Goal: Transaction & Acquisition: Register for event/course

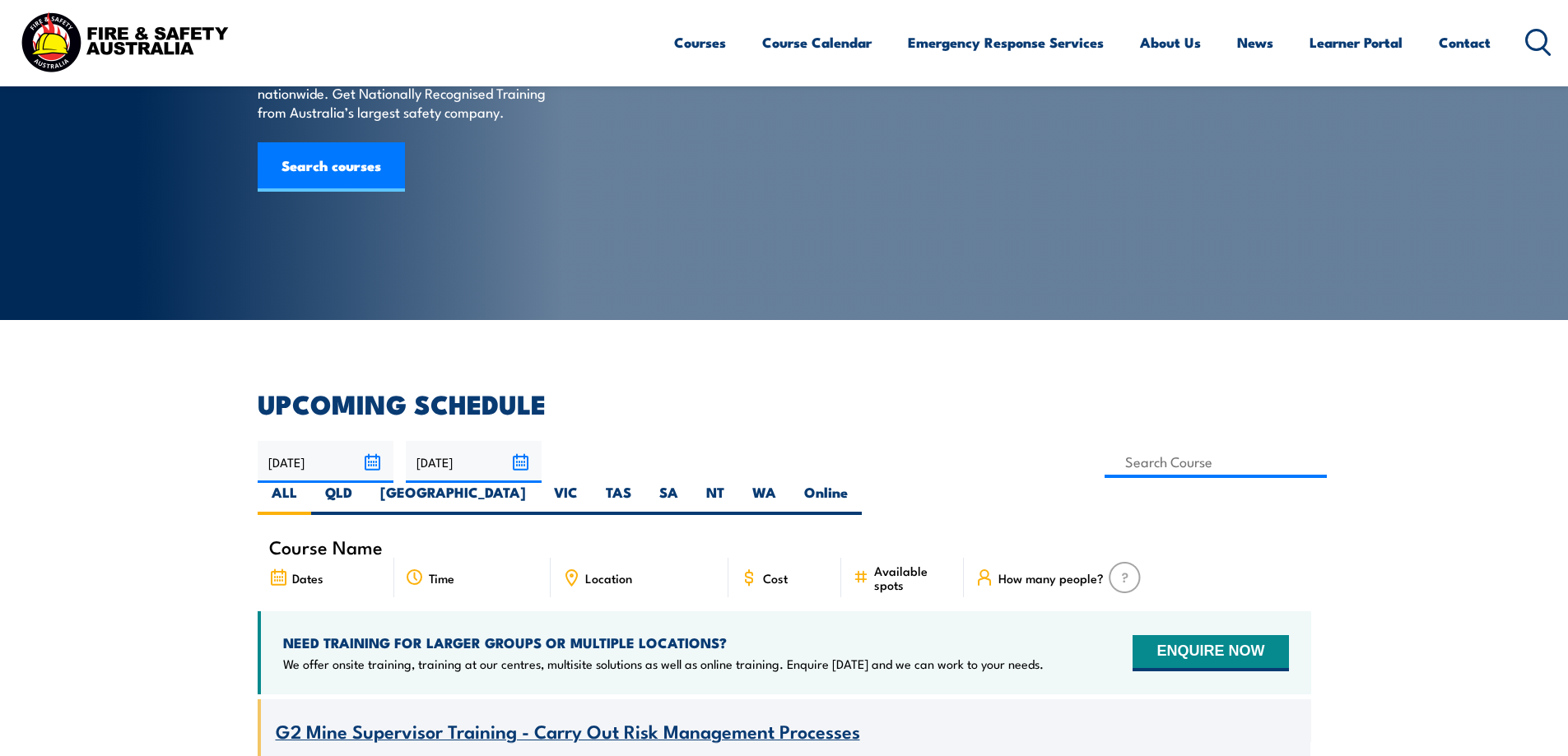
scroll to position [247, 0]
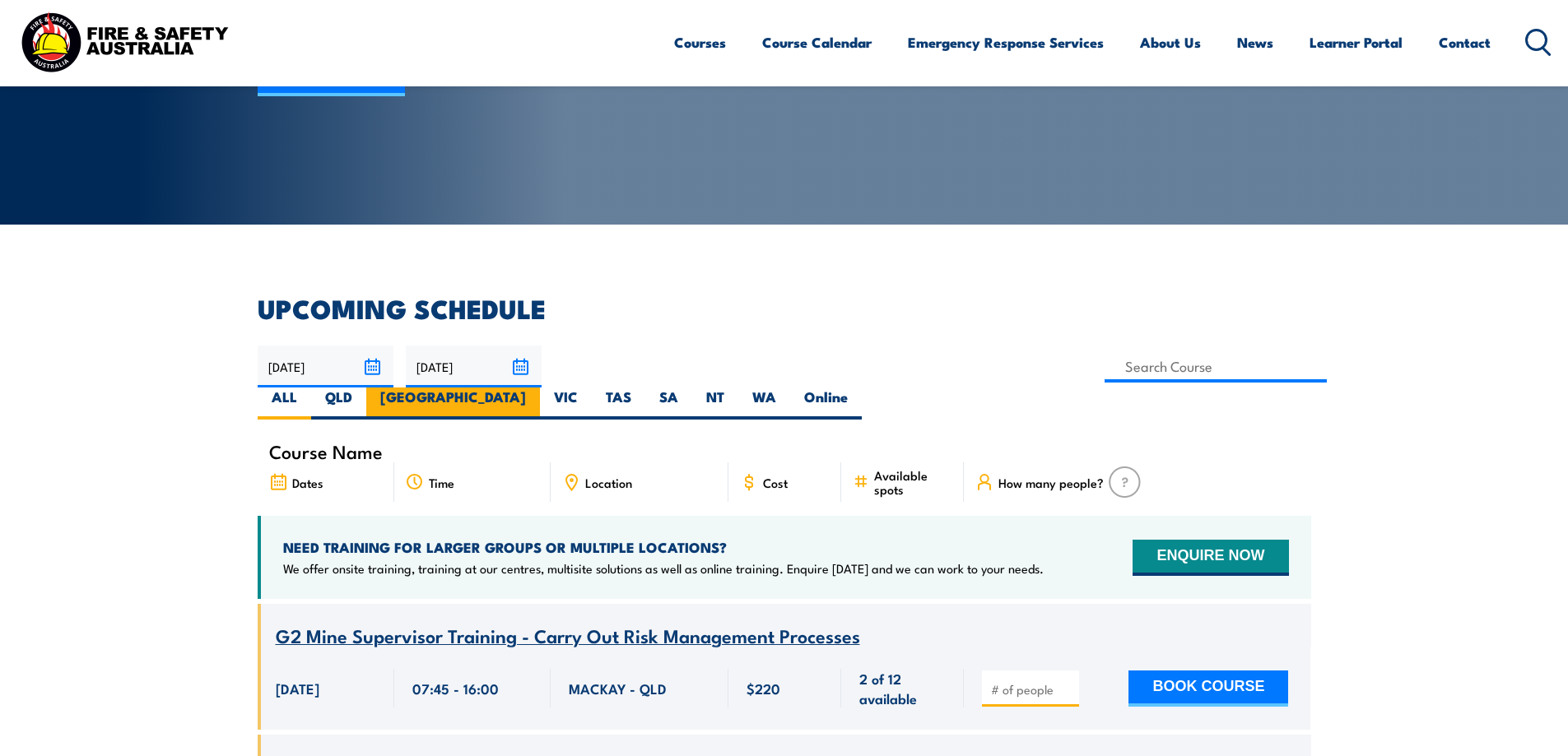
click at [541, 387] on label "NSW" at bounding box center [454, 403] width 174 height 32
click at [537, 387] on input "NSW" at bounding box center [531, 392] width 11 height 11
radio input "true"
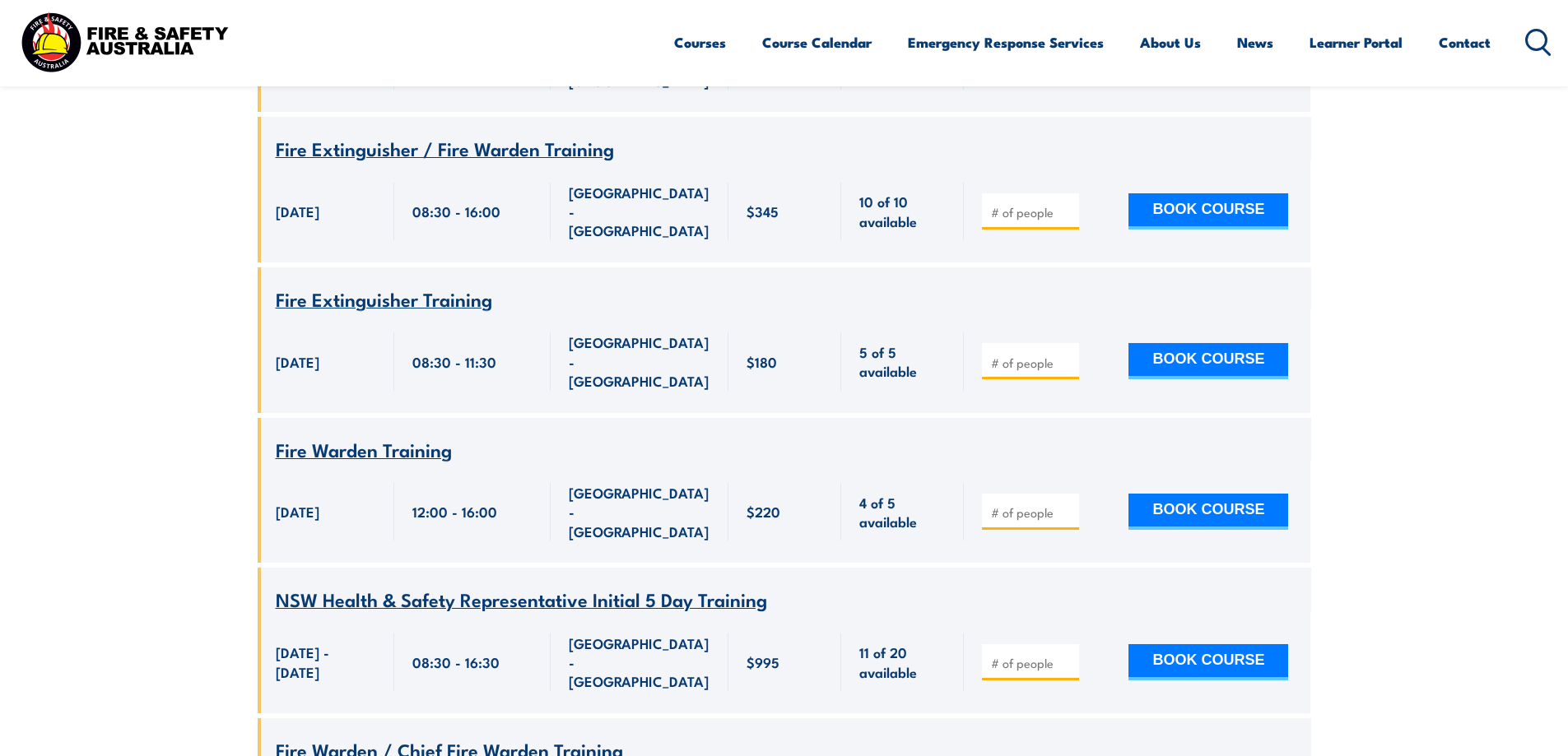
scroll to position [3589, 0]
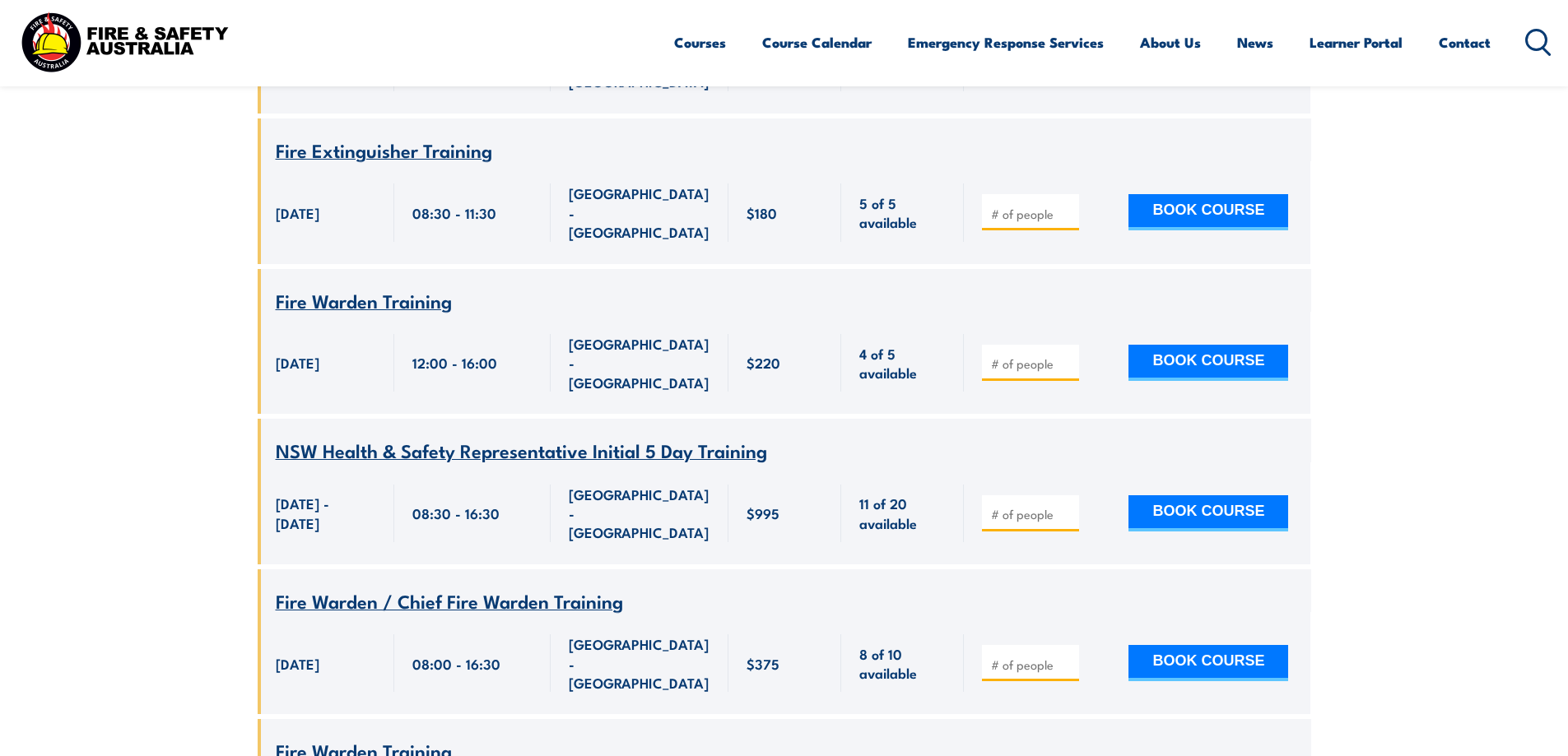
click at [424, 736] on span "Fire Warden Training" at bounding box center [364, 750] width 177 height 28
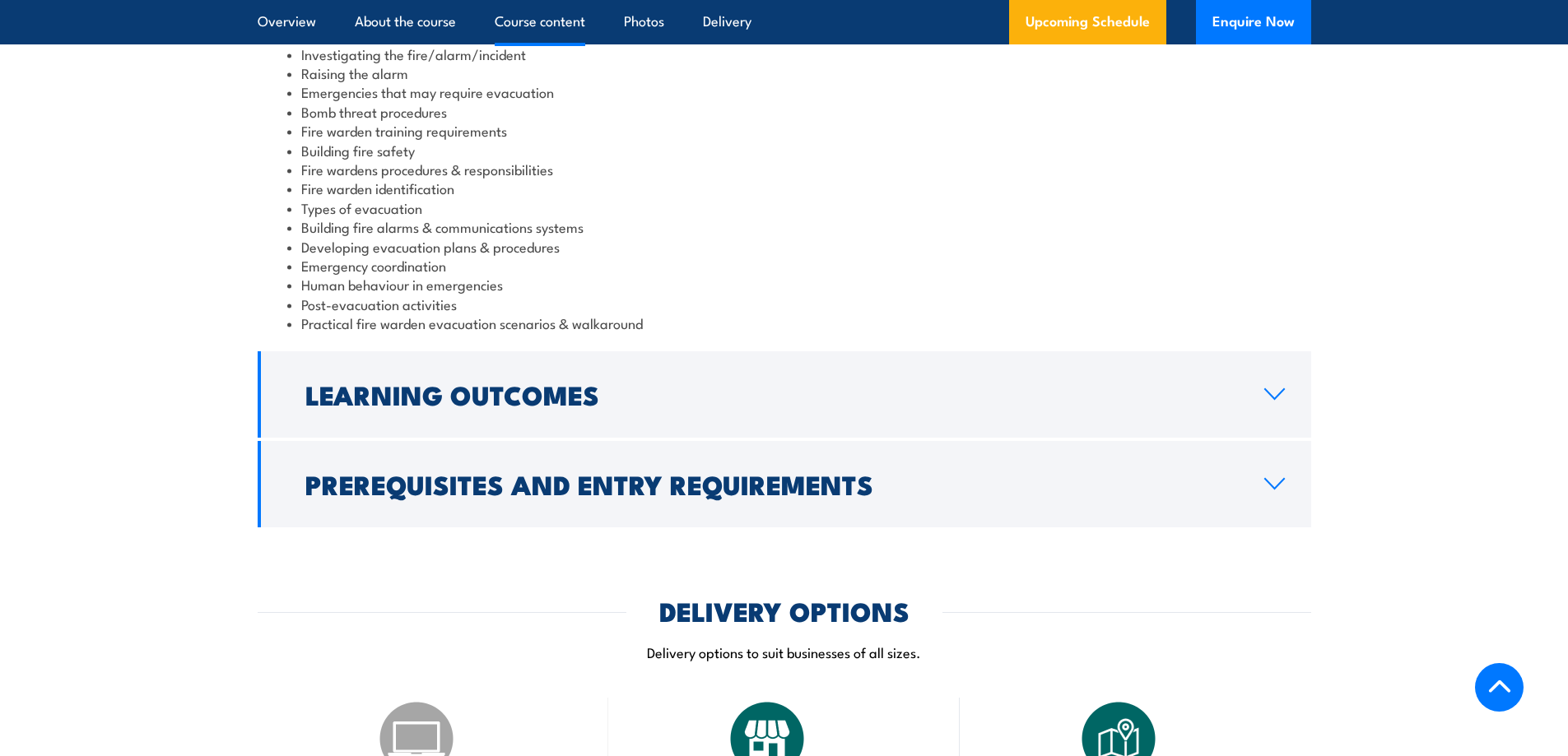
scroll to position [1893, 0]
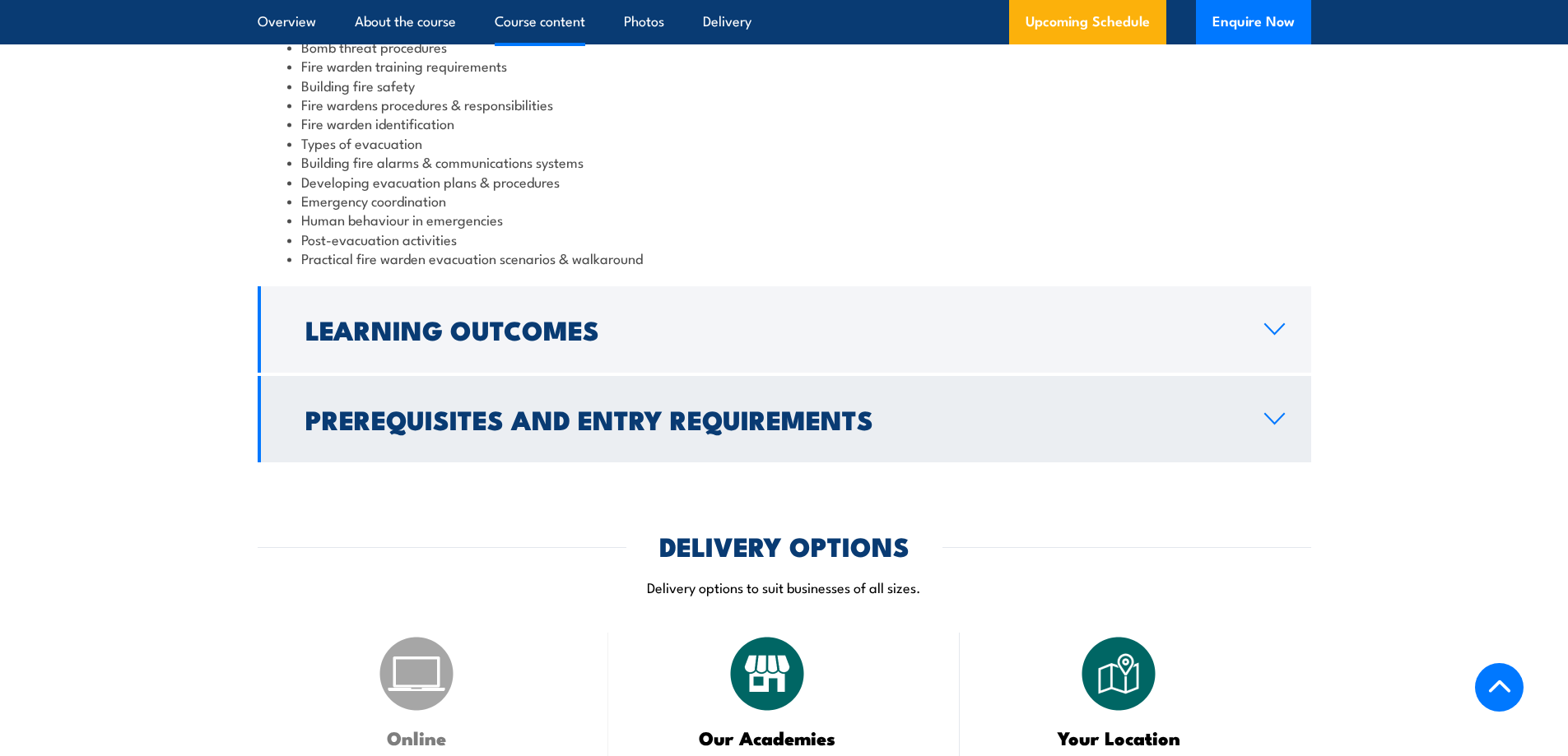
click at [1280, 421] on icon at bounding box center [1274, 419] width 22 height 14
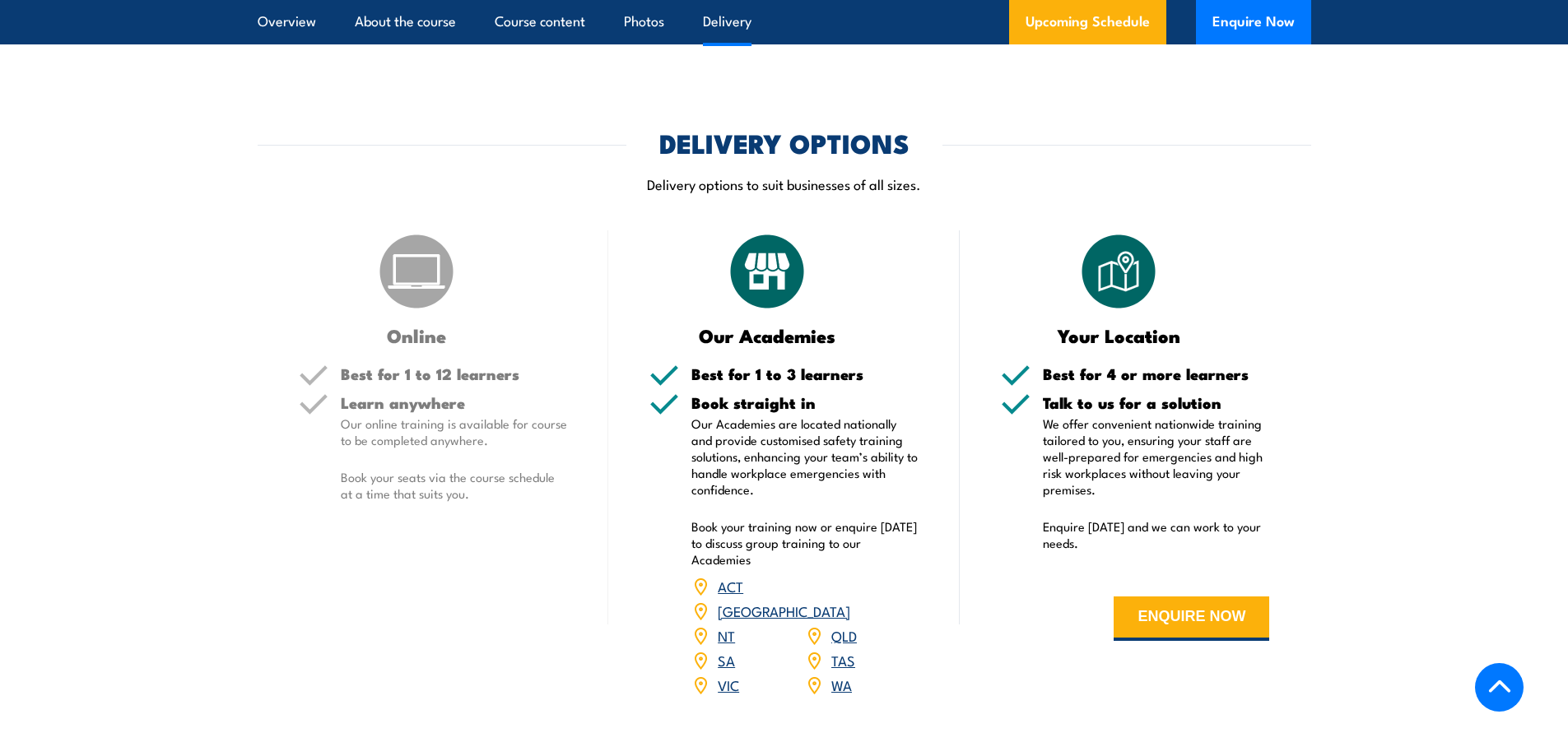
scroll to position [2090, 0]
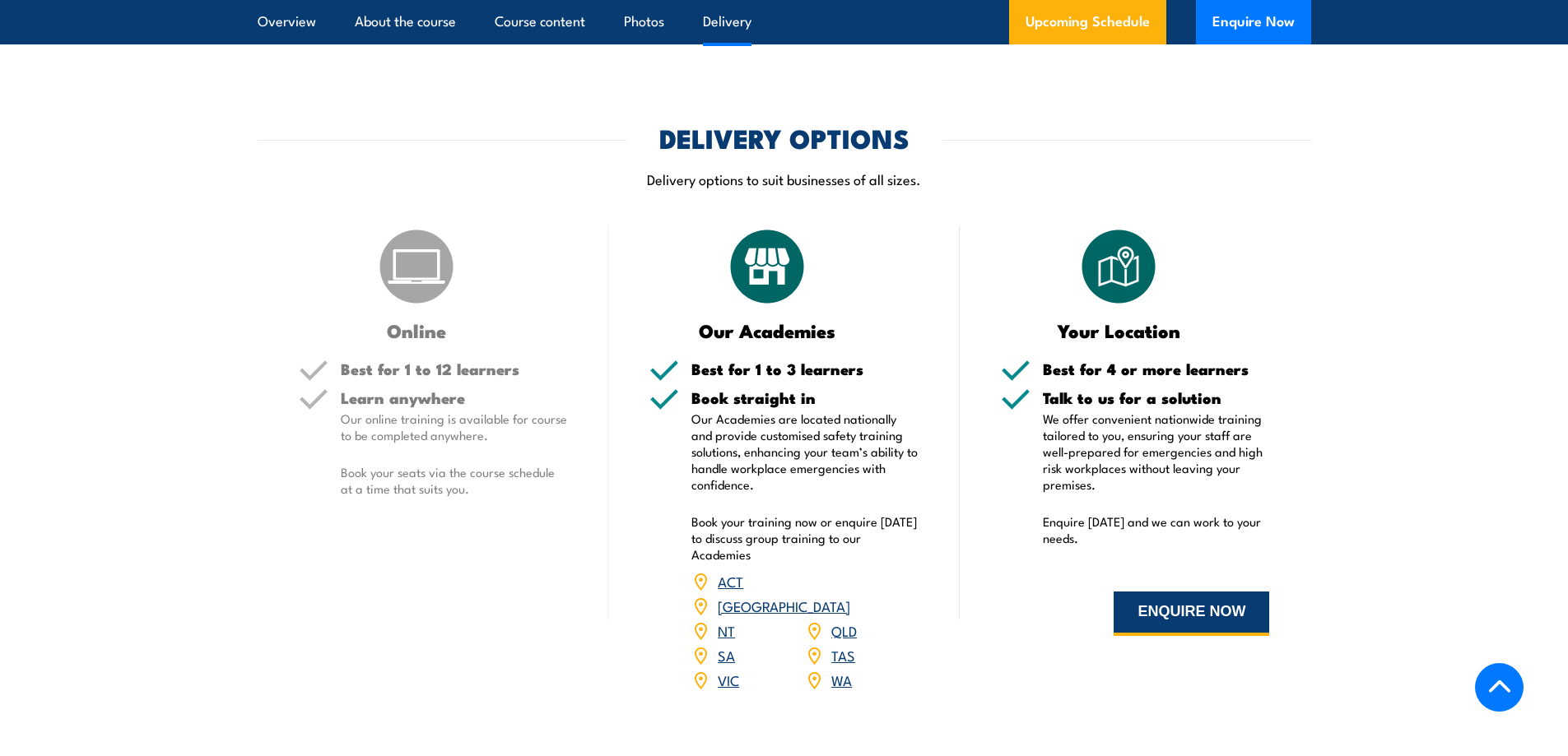
click at [1201, 624] on button "ENQUIRE NOW" at bounding box center [1191, 615] width 155 height 45
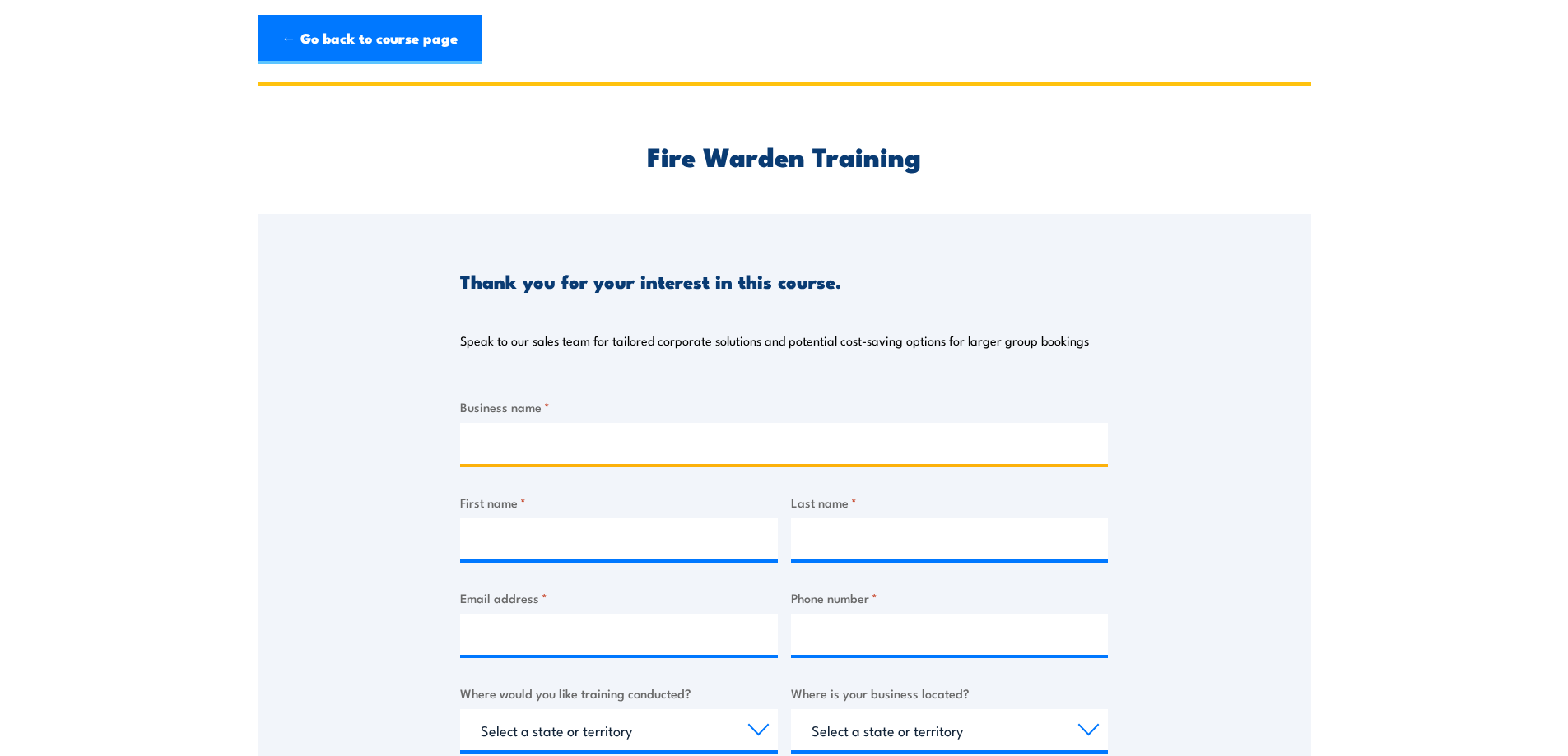
drag, startPoint x: 728, startPoint y: 424, endPoint x: 709, endPoint y: 457, distance: 38.1
click at [709, 456] on input "Business name *" at bounding box center [784, 444] width 648 height 41
type input "Lithgow Community Corrections"
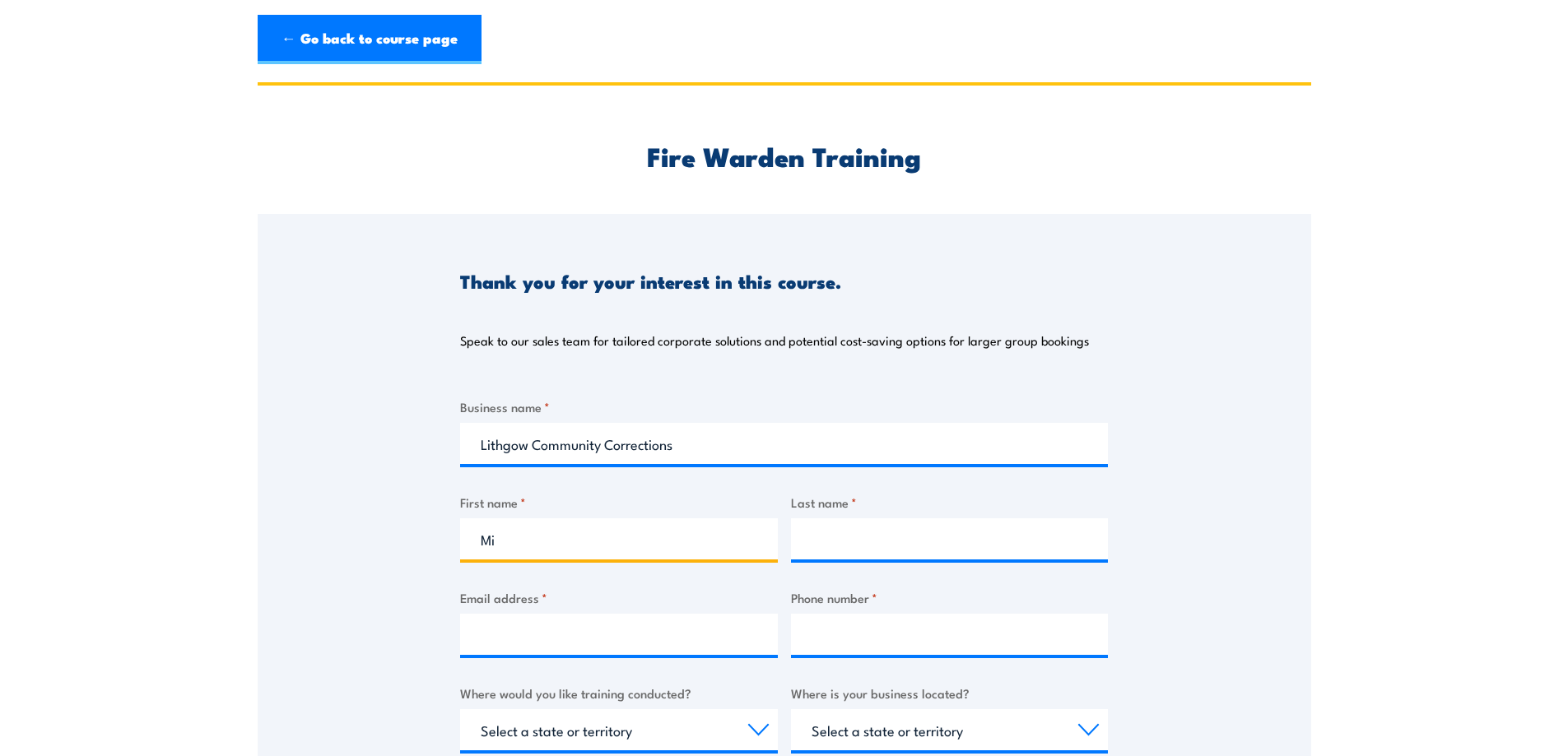
type input "M"
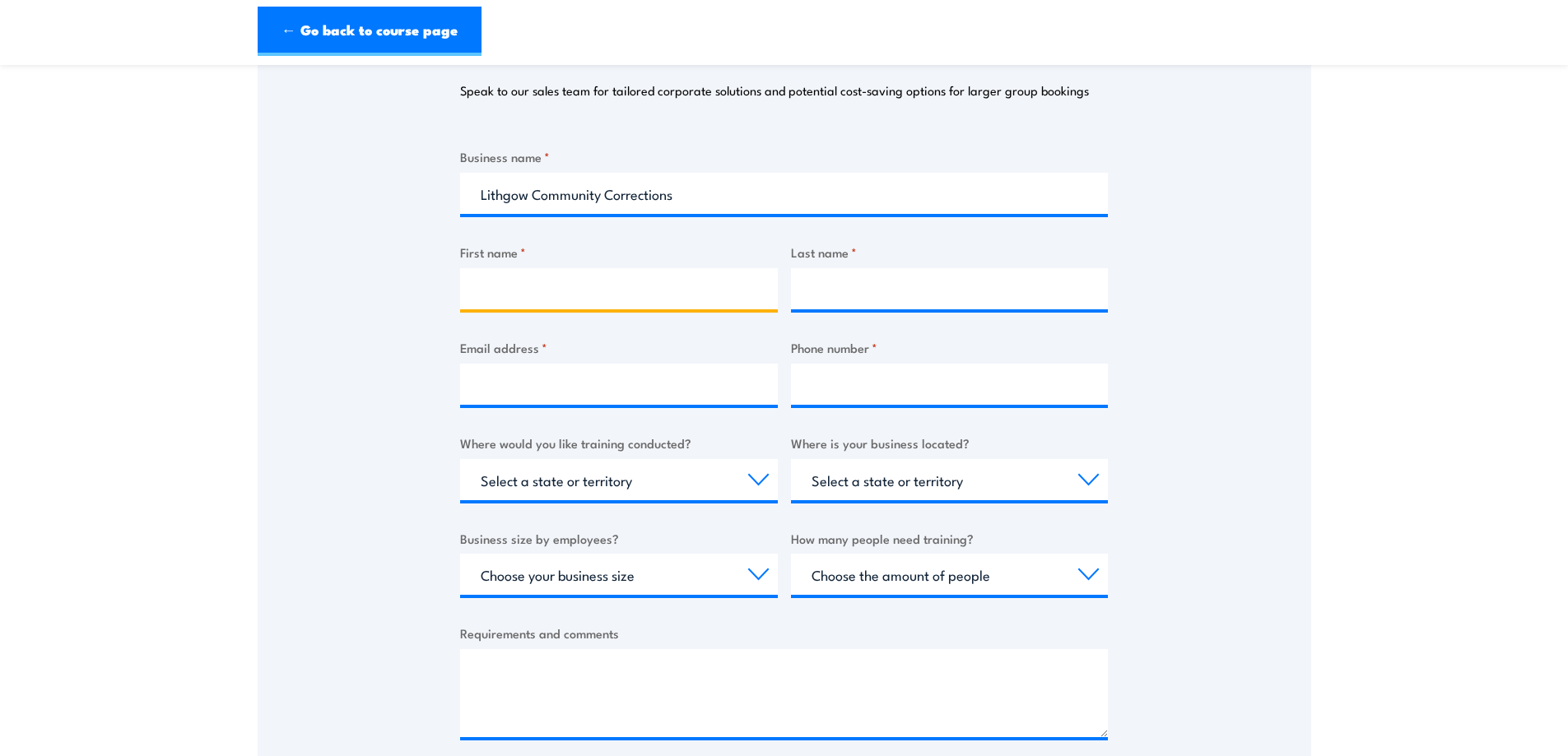
scroll to position [247, 0]
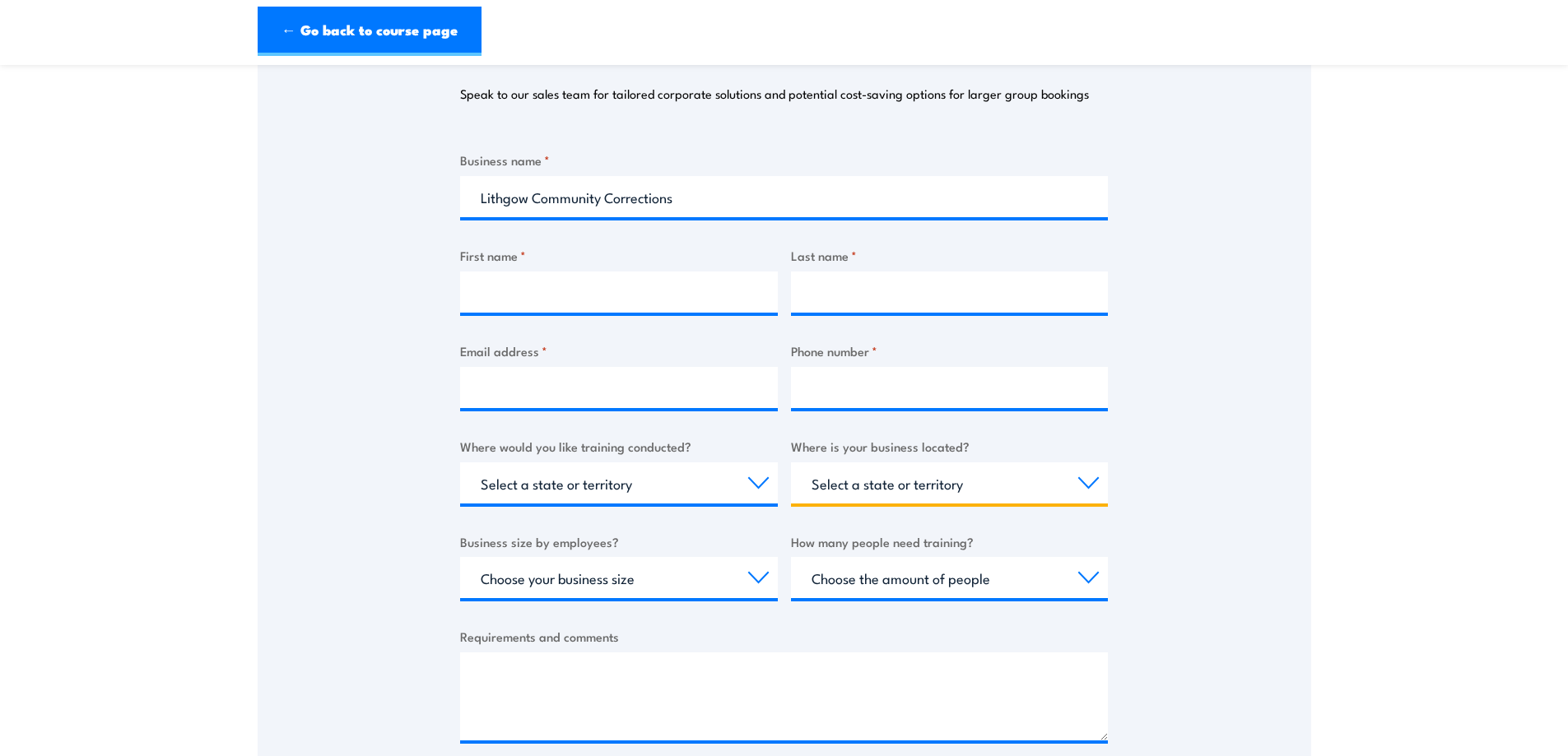
click at [1094, 483] on select "Select a state or territory QLD NSW VIC SA ACT WA TAS NT" at bounding box center [950, 483] width 318 height 41
select select "[GEOGRAPHIC_DATA]"
click at [791, 462] on select "Select a state or territory QLD NSW VIC SA ACT WA TAS NT" at bounding box center [950, 483] width 318 height 41
click at [730, 459] on div "Where would you like training conducted? Select a state or territory Nationally…" at bounding box center [620, 470] width 318 height 66
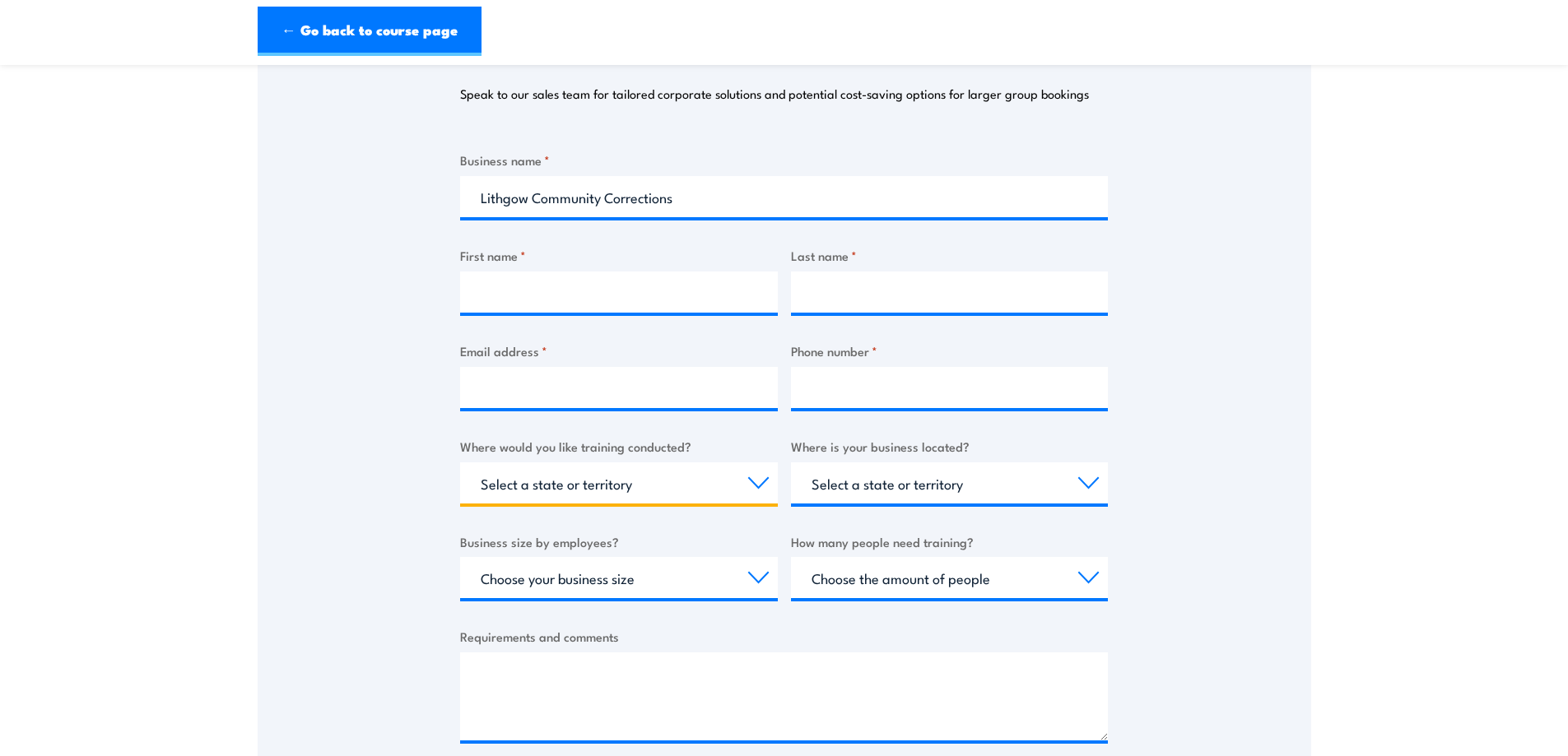
click at [757, 479] on select "Select a state or territory Nationally - multiple locations QLD NSW VIC SA ACT …" at bounding box center [620, 483] width 318 height 41
select select "[GEOGRAPHIC_DATA]"
click at [461, 462] on select "Select a state or territory Nationally - multiple locations QLD NSW VIC SA ACT …" at bounding box center [620, 483] width 318 height 41
click at [758, 584] on select "Choose your business size 1 to 19 20 to 199 200+" at bounding box center [620, 577] width 318 height 41
select select "1 to 19"
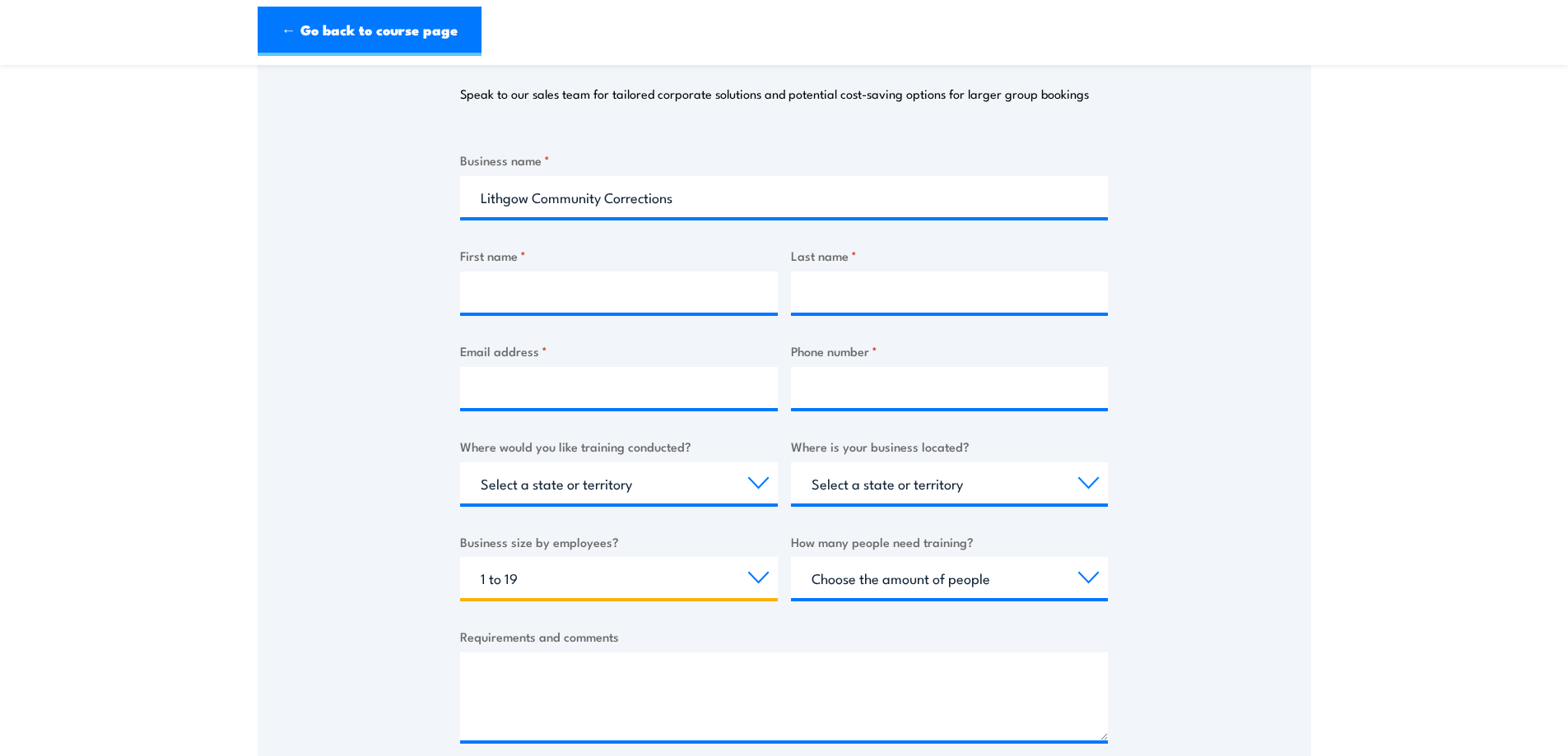
click at [461, 557] on select "Choose your business size 1 to 19 20 to 199 200+" at bounding box center [620, 577] width 318 height 41
click at [1091, 574] on select "Choose the amount of people 1 to 4 5 to 19 20+" at bounding box center [950, 577] width 318 height 41
select select "1 to 4"
click at [791, 557] on select "Choose the amount of people 1 to 4 5 to 19 20+" at bounding box center [950, 577] width 318 height 41
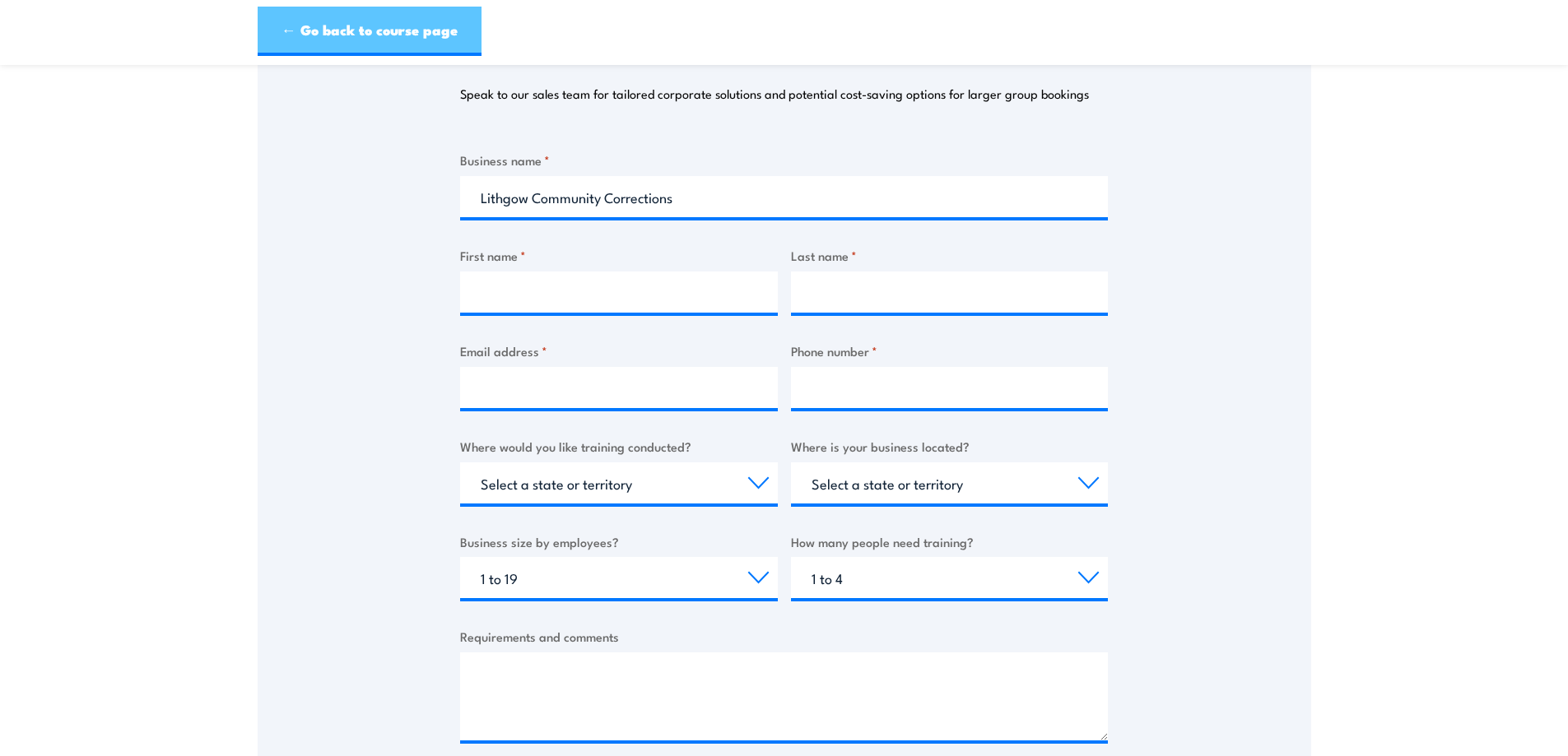
click at [332, 35] on link "← Go back to course page" at bounding box center [370, 31] width 224 height 50
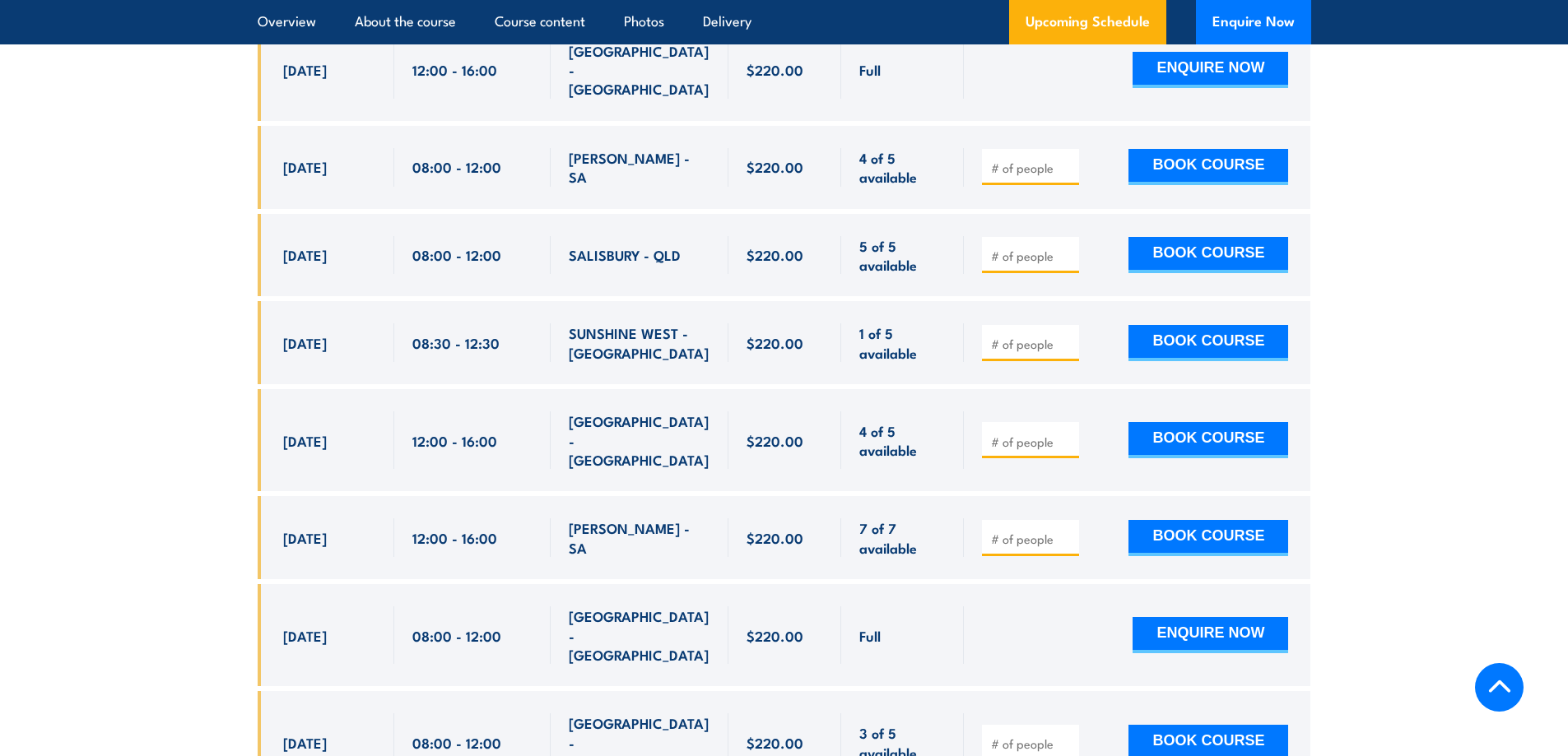
scroll to position [5695, 0]
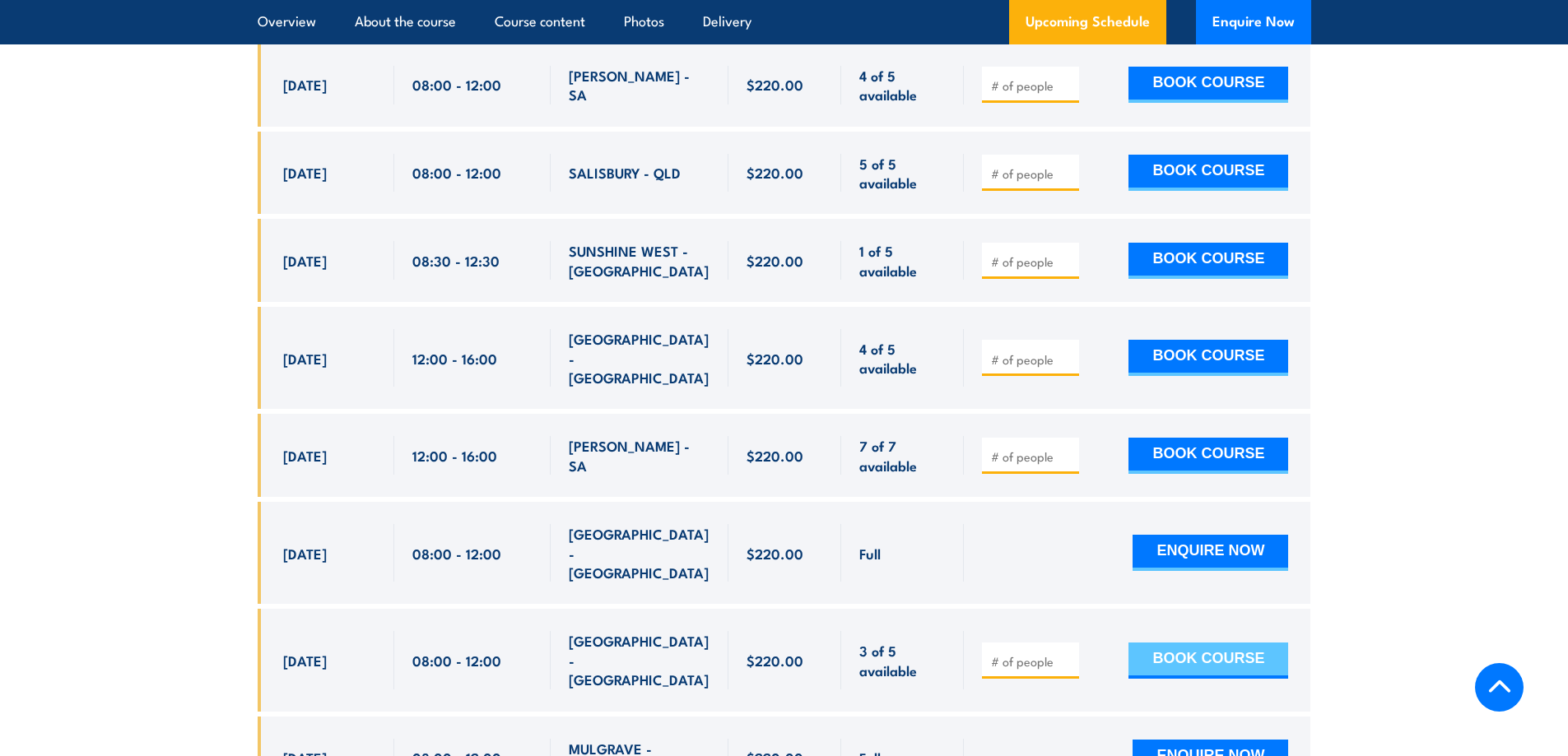
click at [1197, 643] on button "BOOK COURSE" at bounding box center [1209, 660] width 160 height 36
click at [1029, 654] on input "number" at bounding box center [1032, 661] width 82 height 17
type input "1"
click at [1199, 643] on button "BOOK COURSE" at bounding box center [1209, 660] width 160 height 36
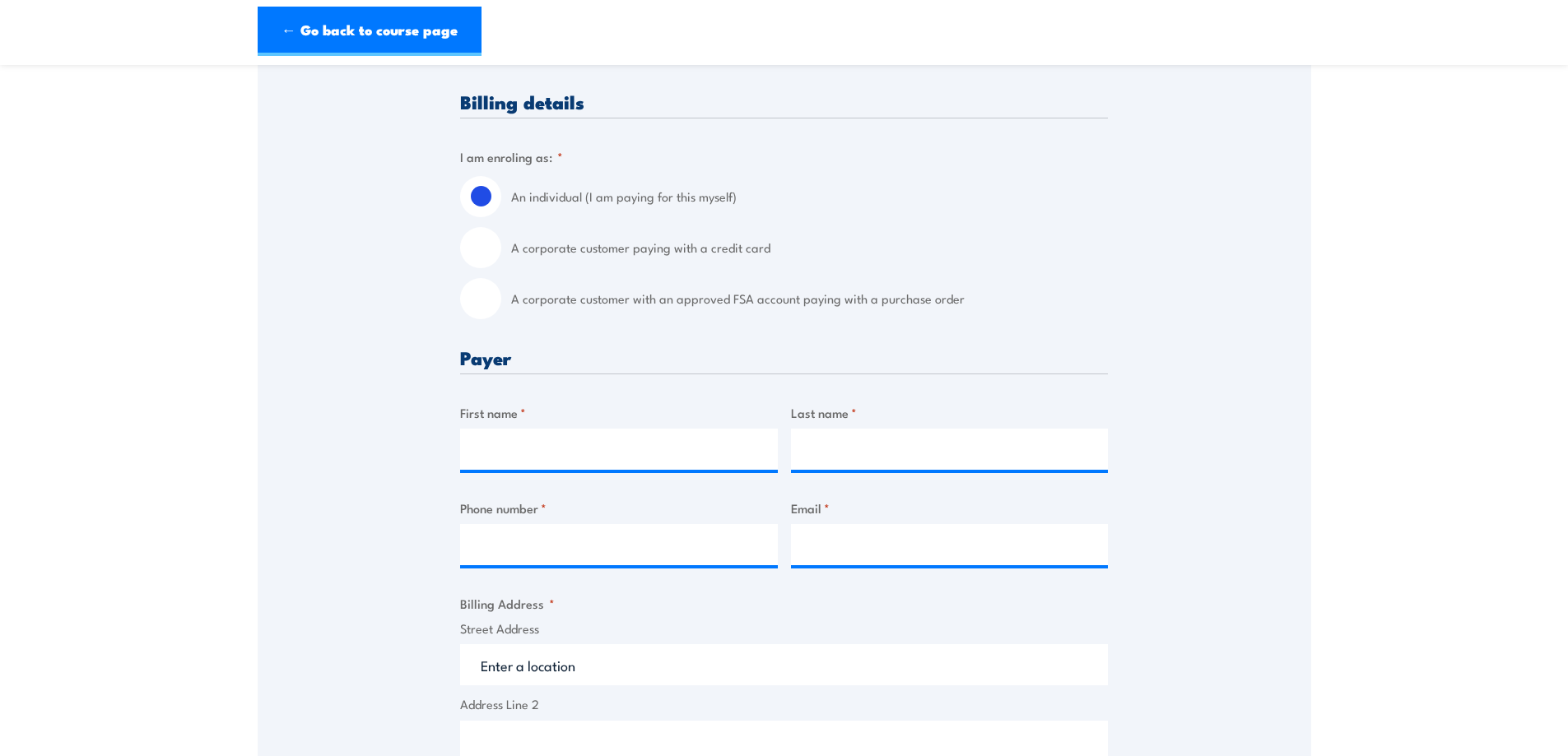
scroll to position [330, 0]
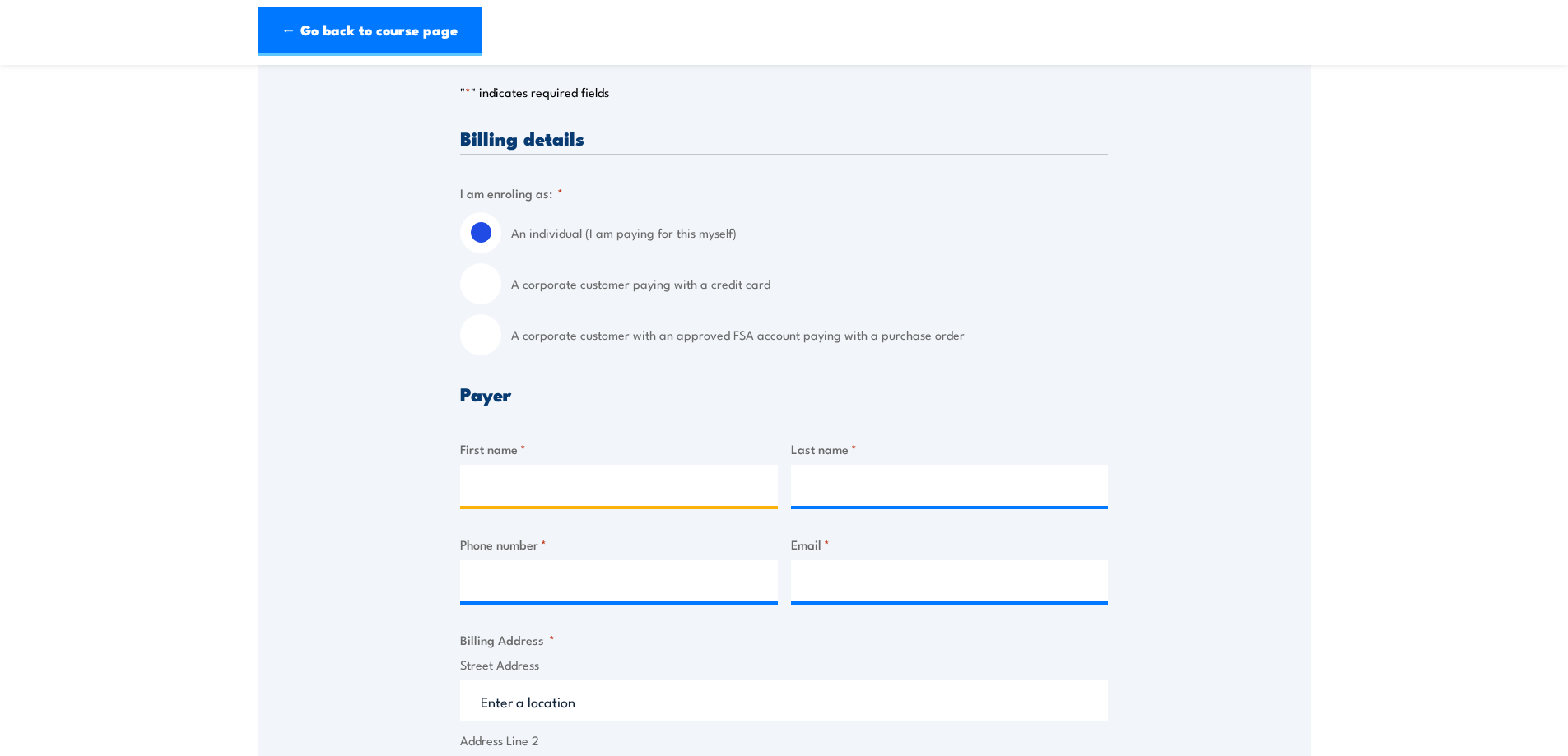
click at [634, 482] on input "First name *" at bounding box center [620, 486] width 318 height 41
type input "katlin"
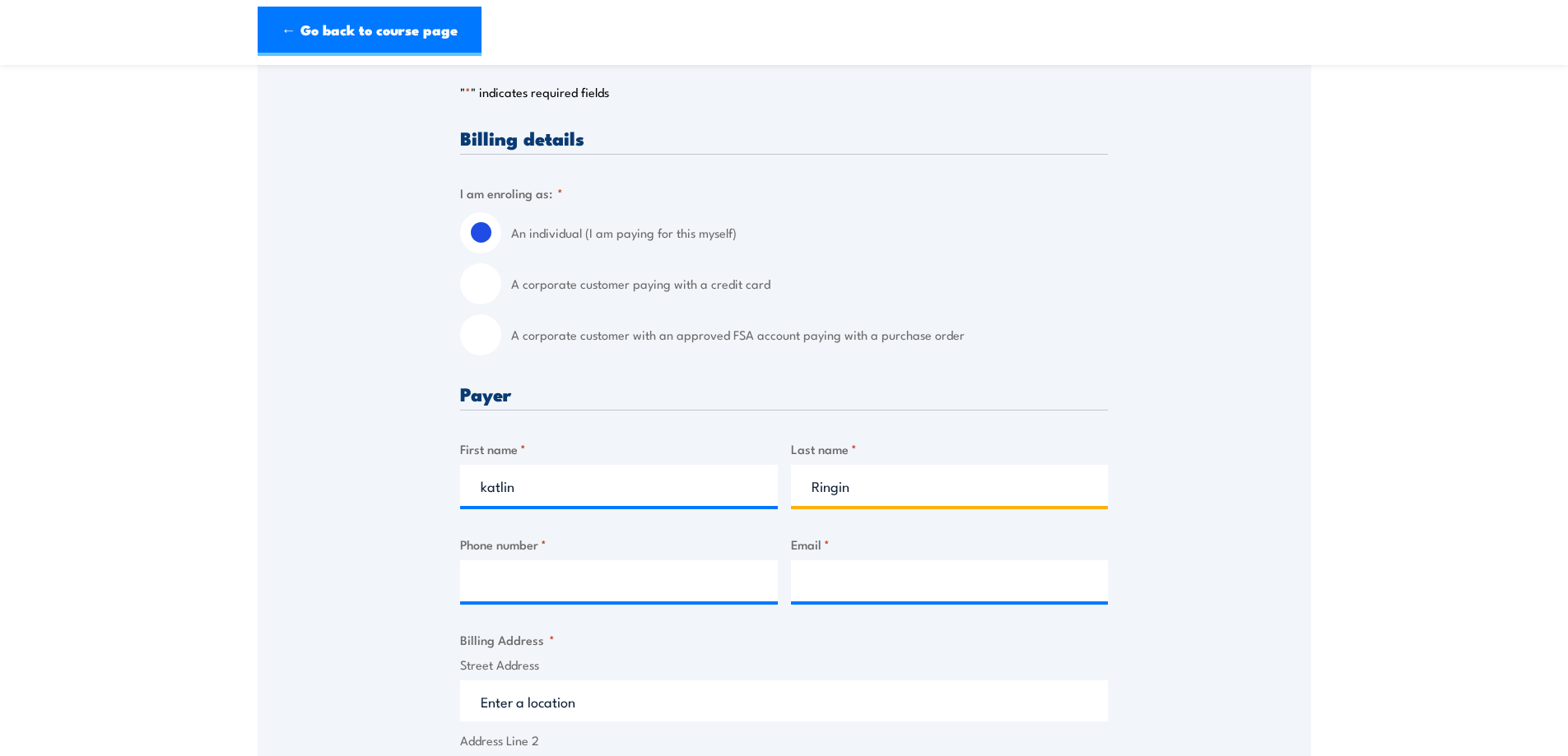
type input "Ringin"
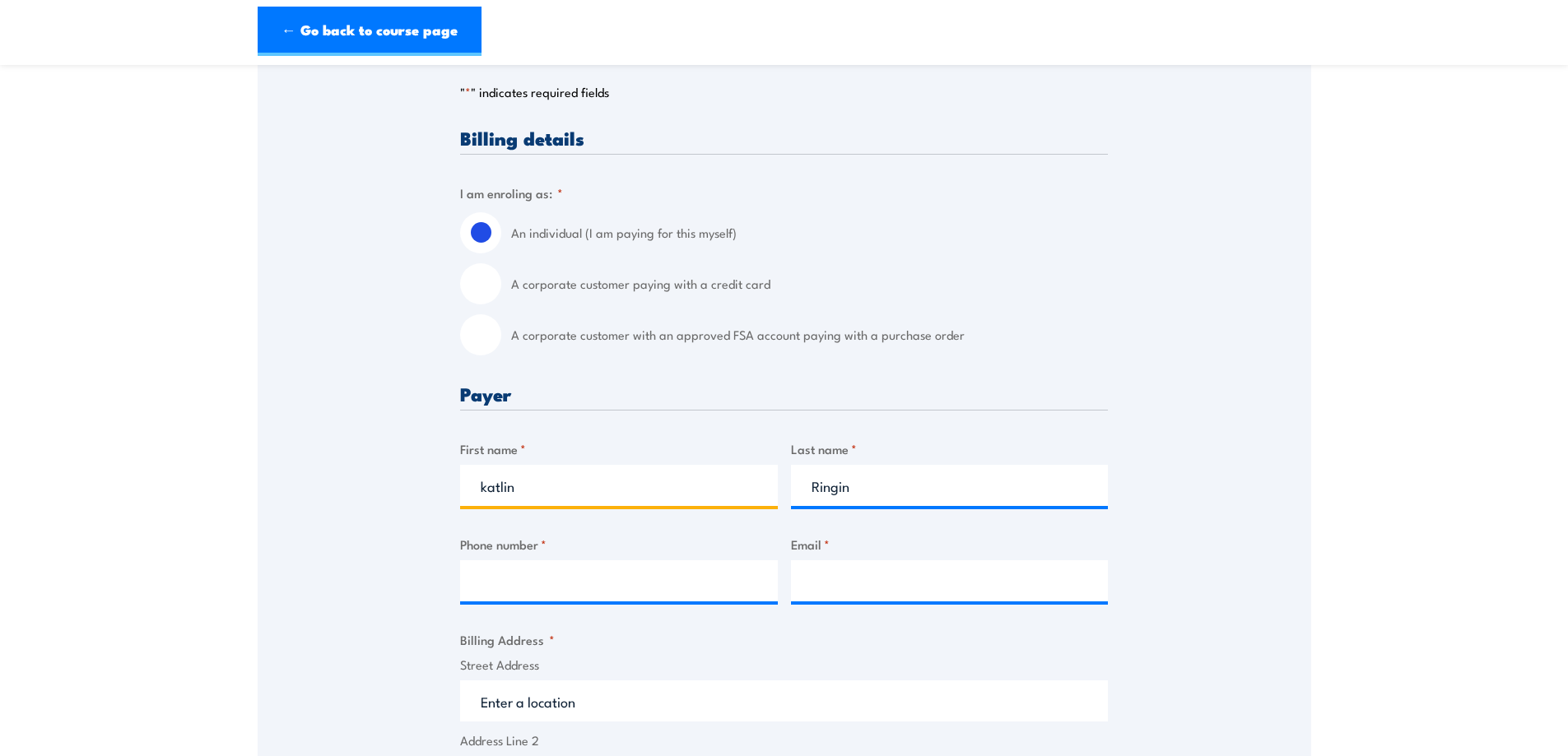
click at [484, 488] on input "katlin" at bounding box center [620, 486] width 318 height 41
type input "Katlin"
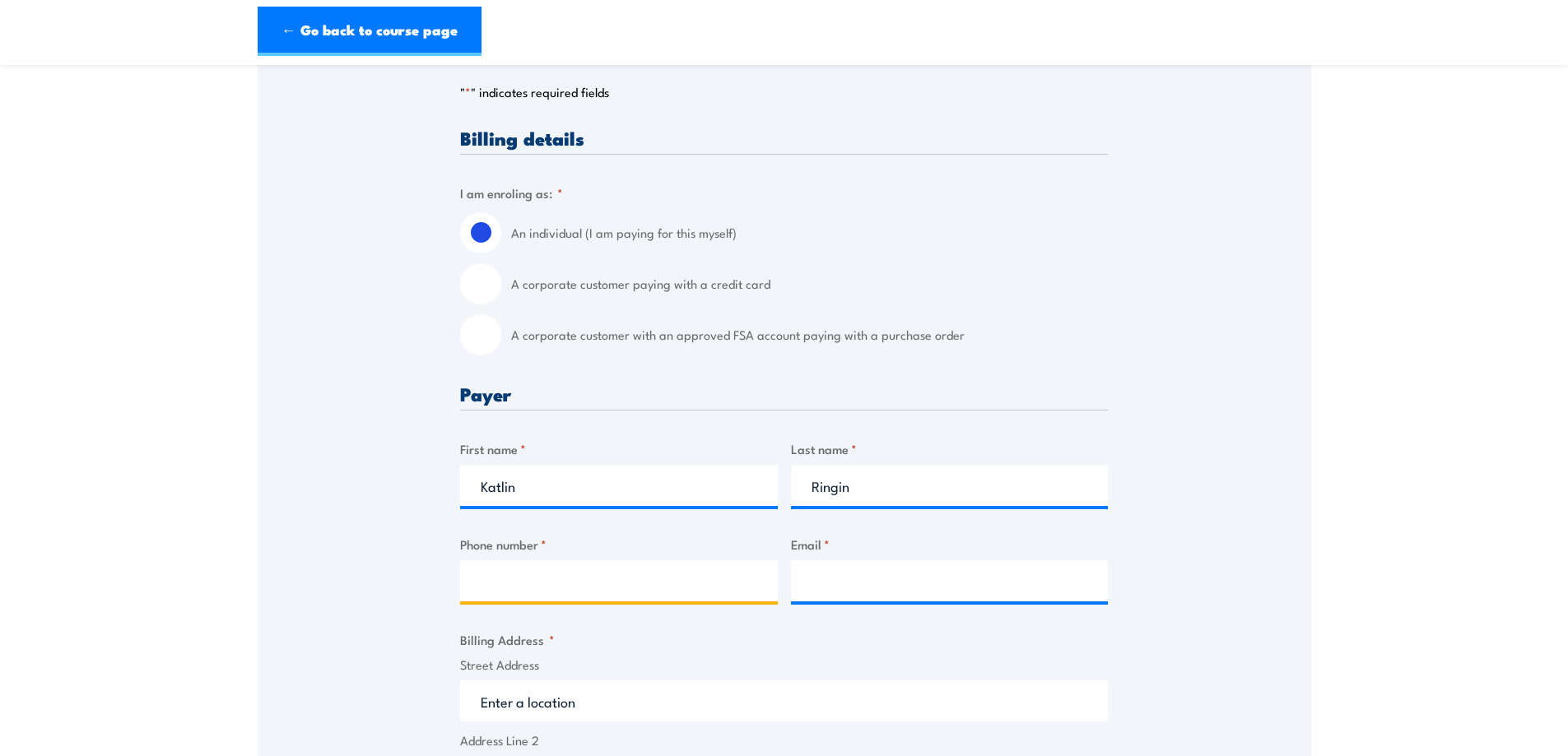
click at [703, 574] on input "Phone number *" at bounding box center [620, 581] width 318 height 41
type input "63527200"
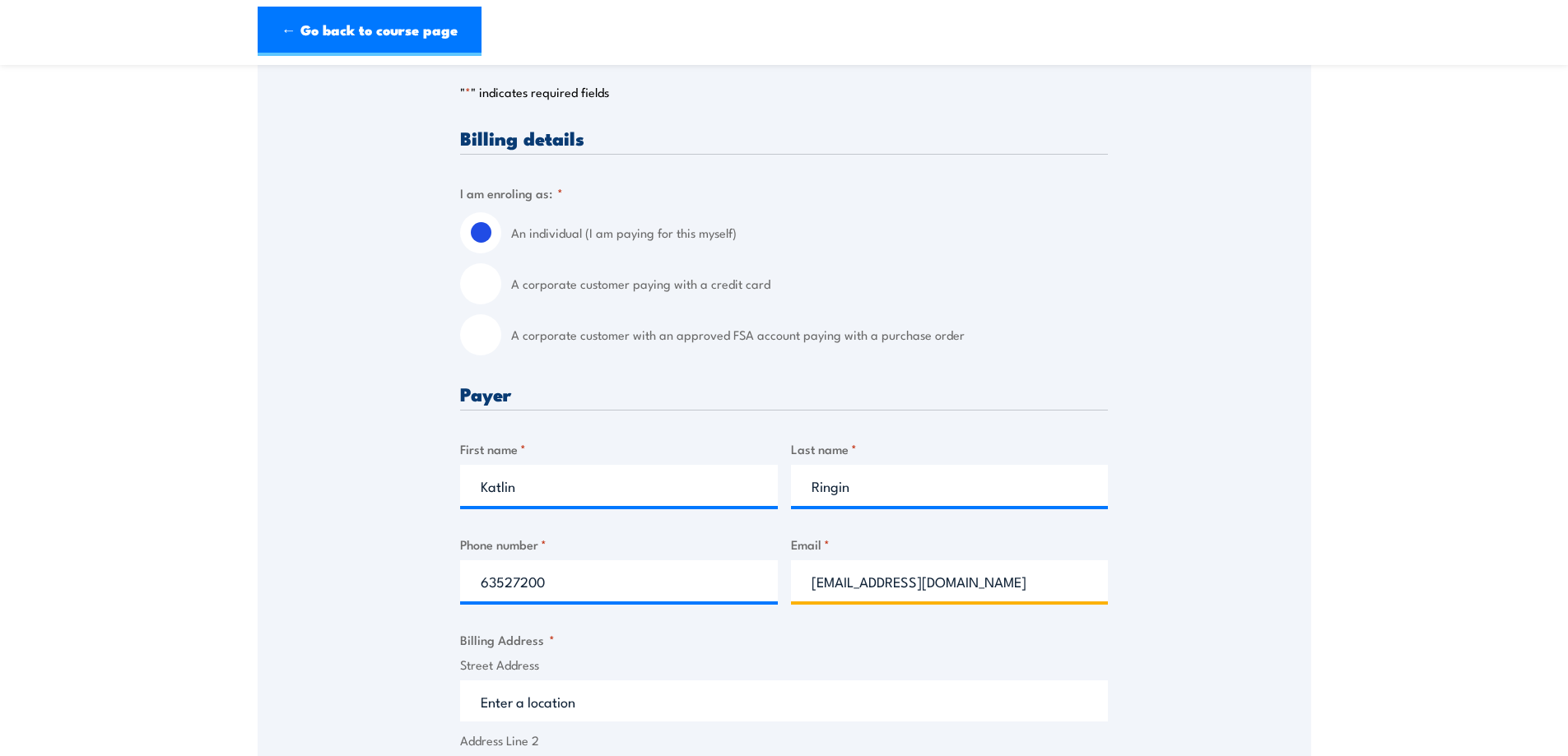
scroll to position [0, 13]
click at [806, 588] on input "[EMAIL_ADDRESS][DOMAIN_NAME]" at bounding box center [950, 581] width 318 height 41
click at [821, 578] on input "[EMAIL_ADDRESS][DOMAIN_NAME]" at bounding box center [950, 581] width 318 height 41
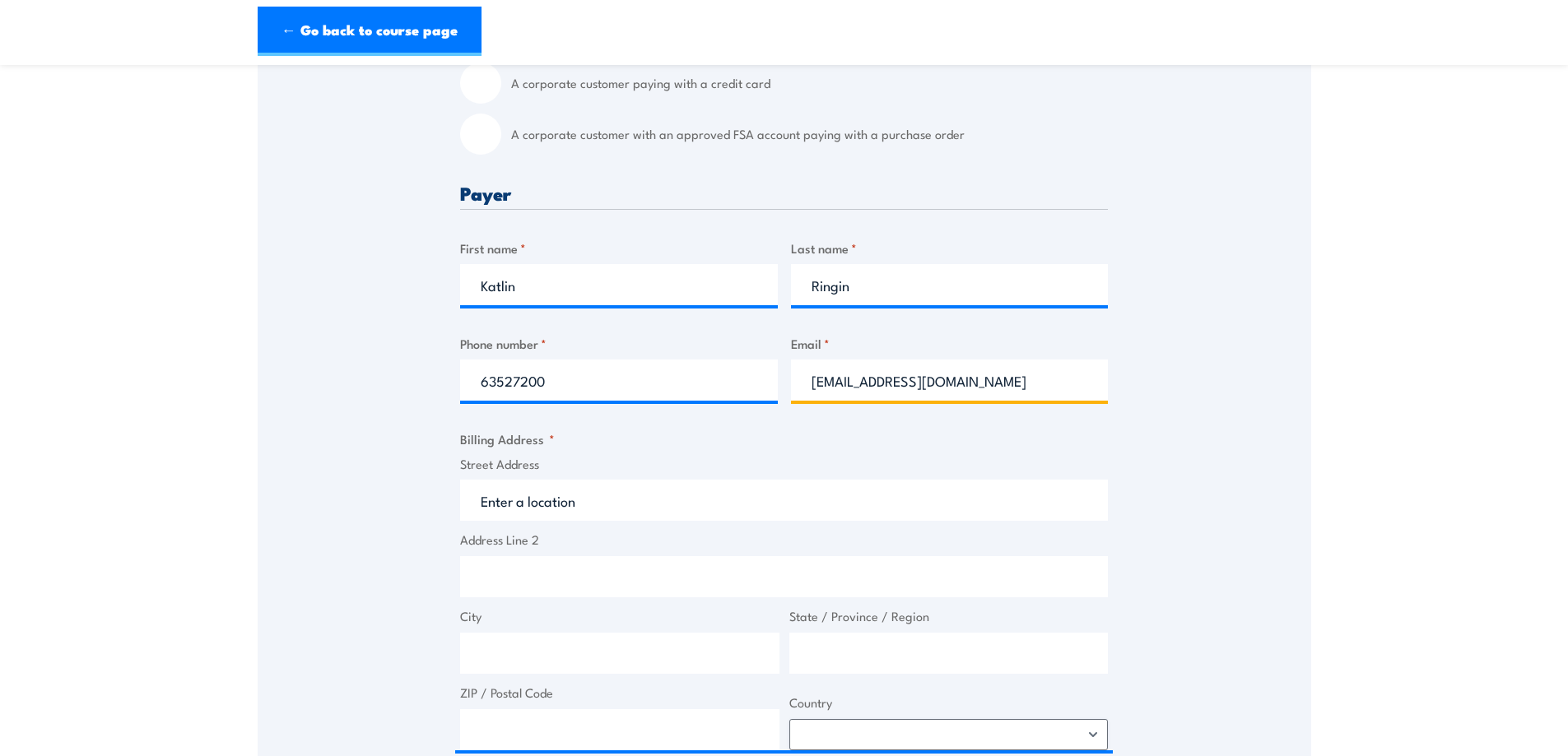
scroll to position [577, 0]
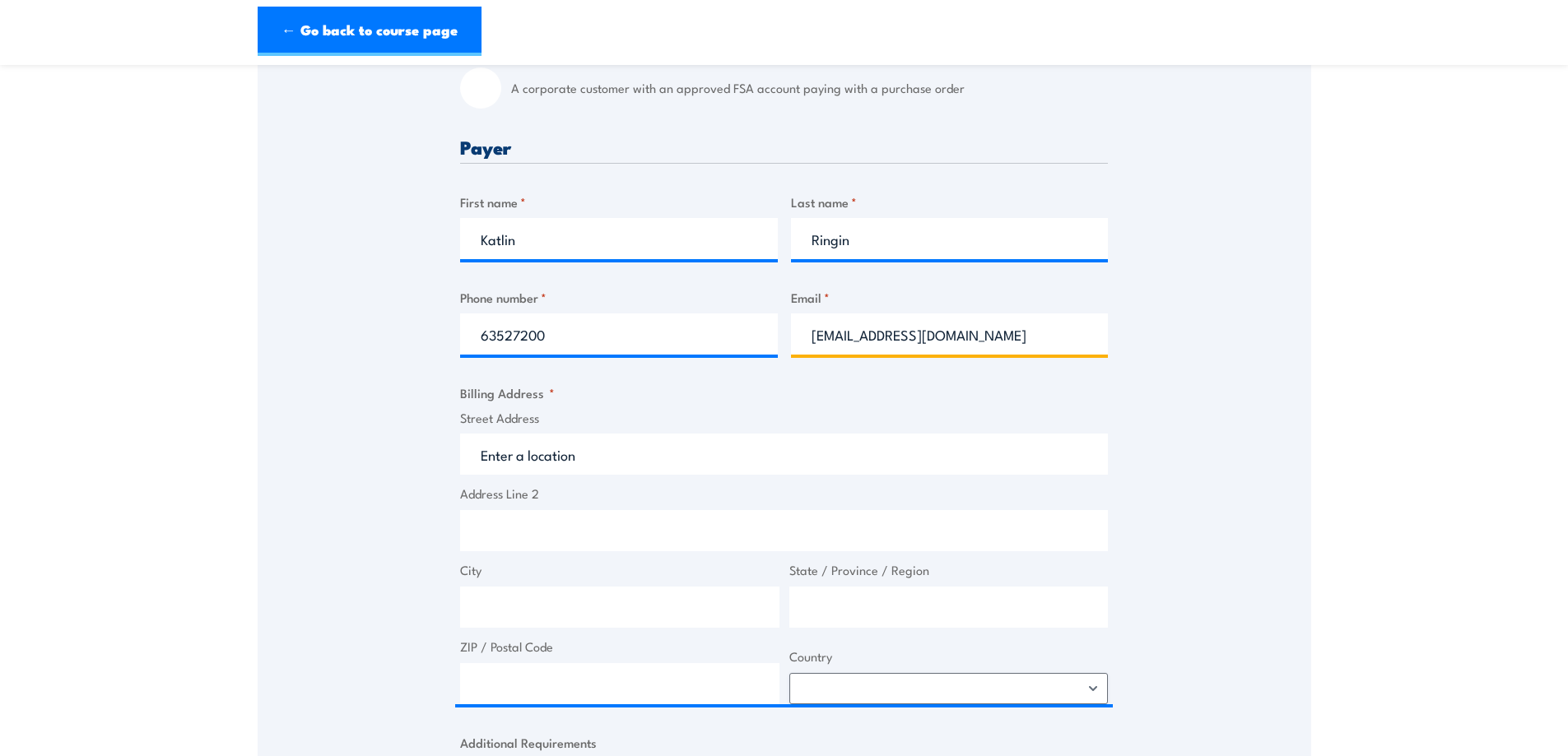
type input "[EMAIL_ADDRESS][DOMAIN_NAME]"
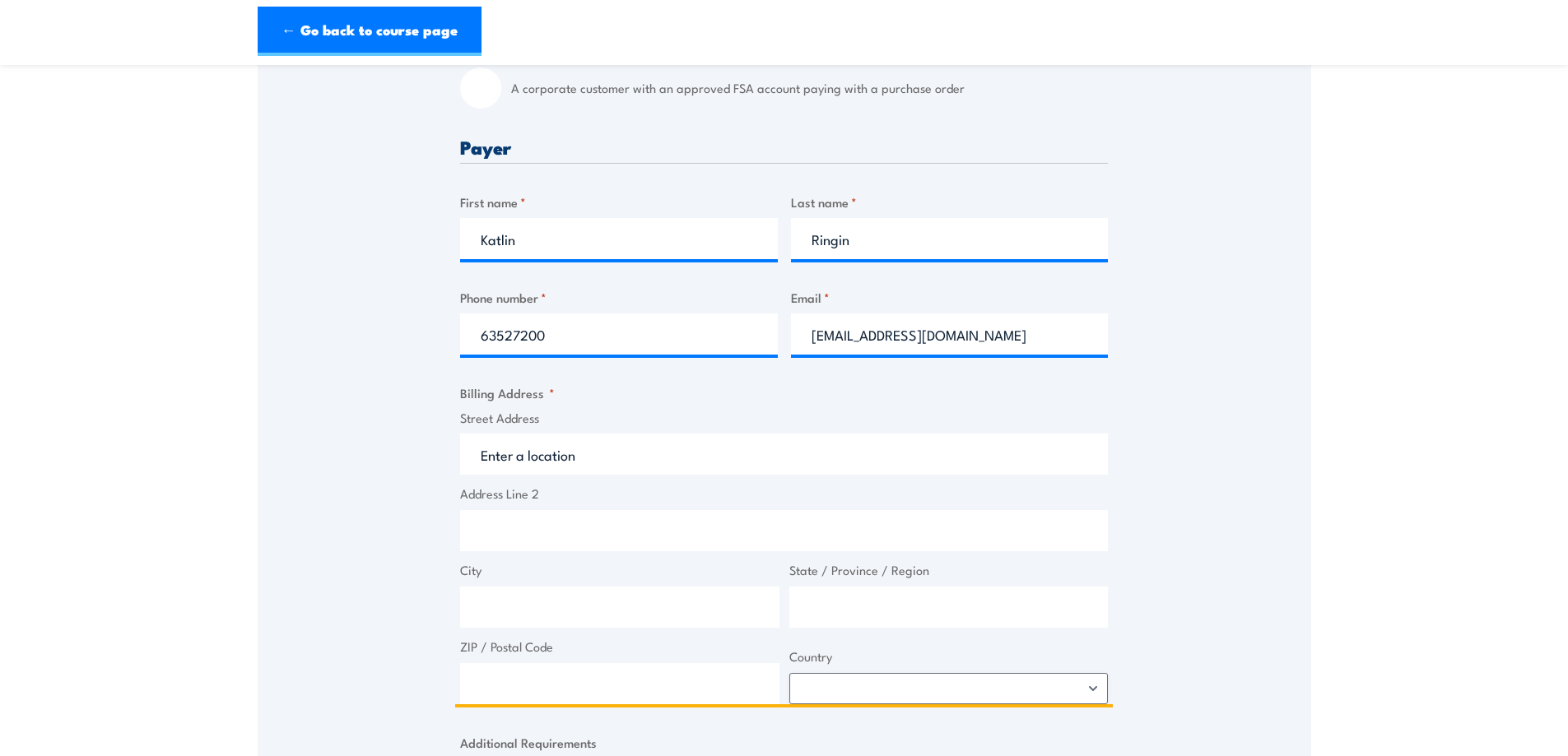
click at [655, 436] on input "Street Address" at bounding box center [784, 455] width 648 height 41
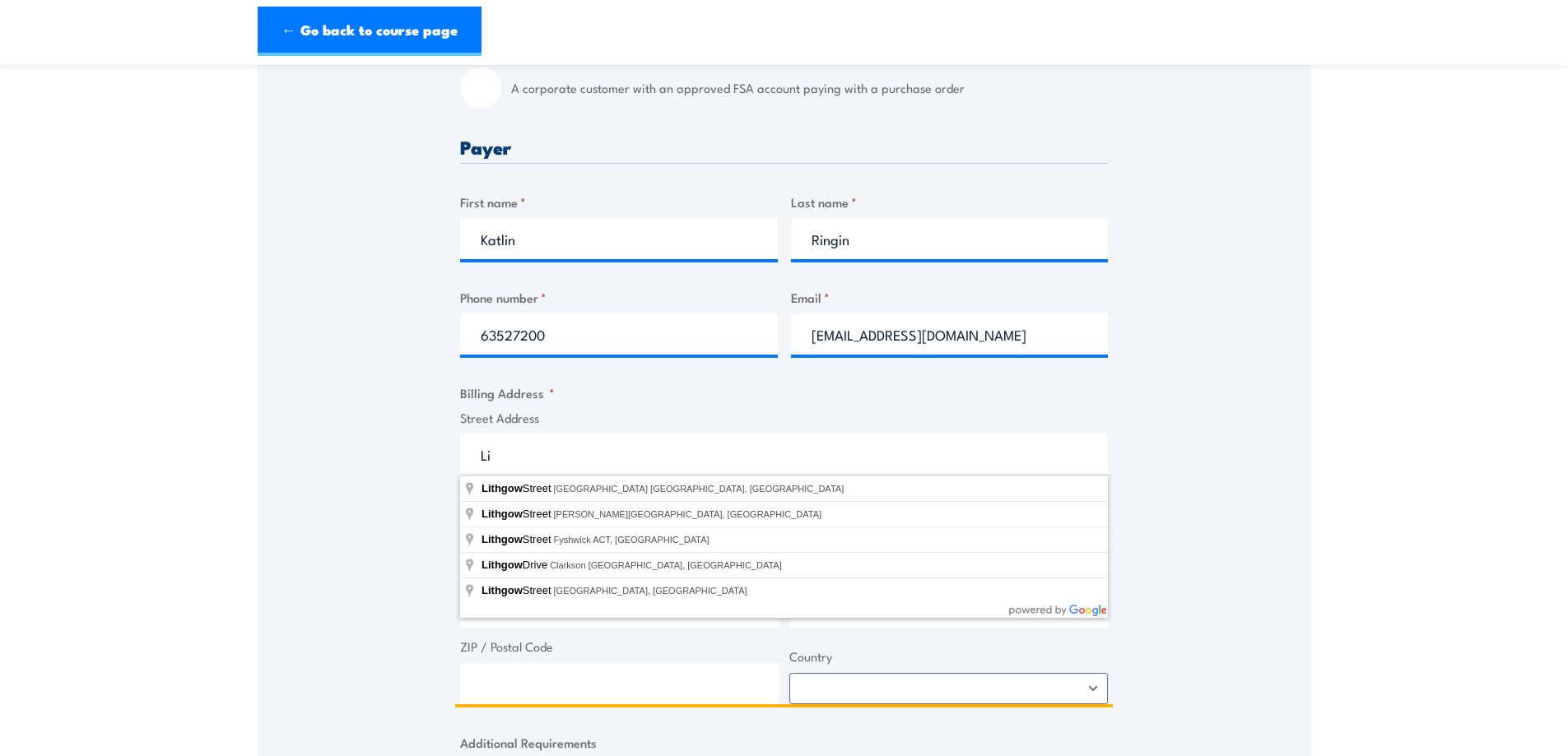
type input "L"
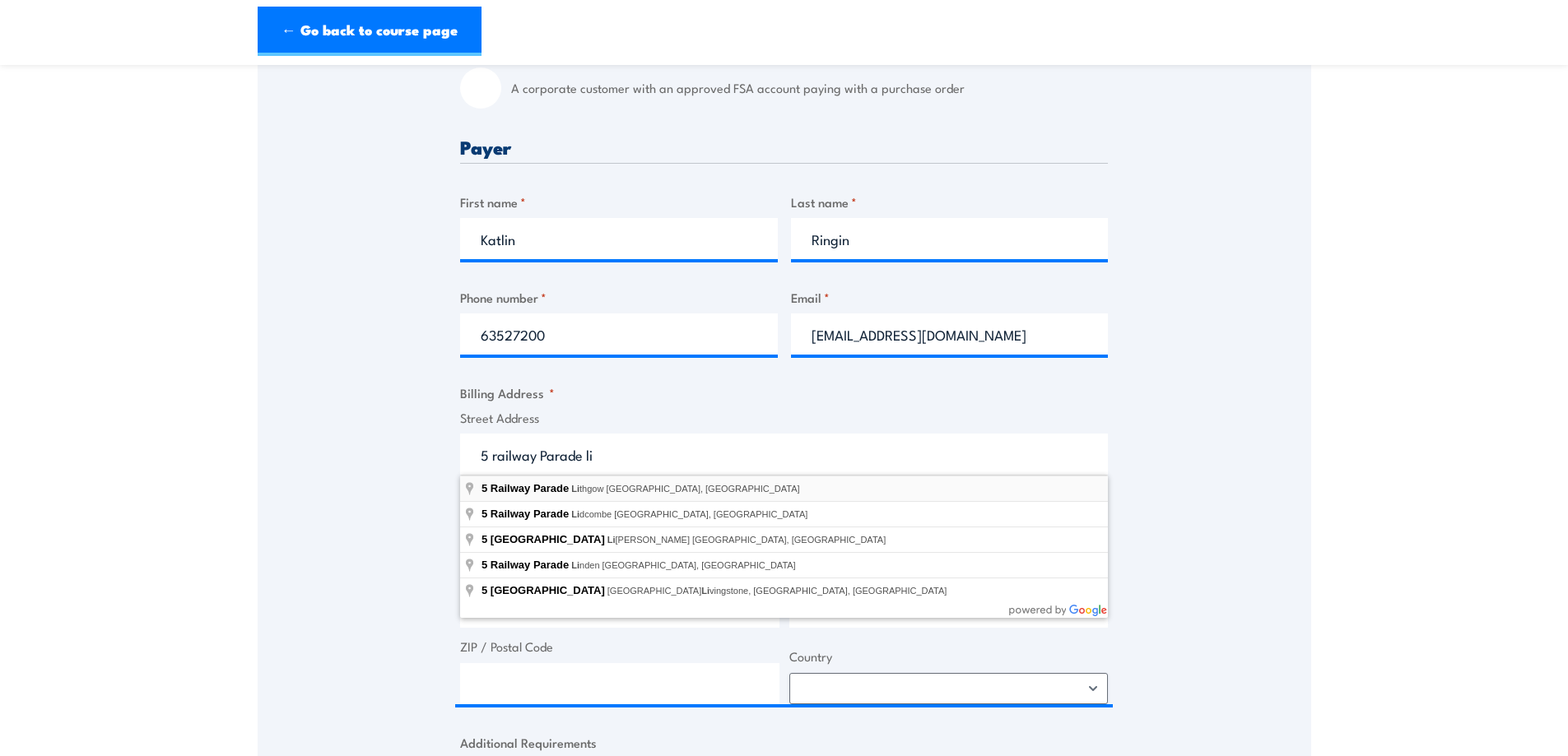
type input "[STREET_ADDRESS]"
type input "5 Railway Parade"
type input "Lithgow"
type input "[GEOGRAPHIC_DATA]"
type input "2790"
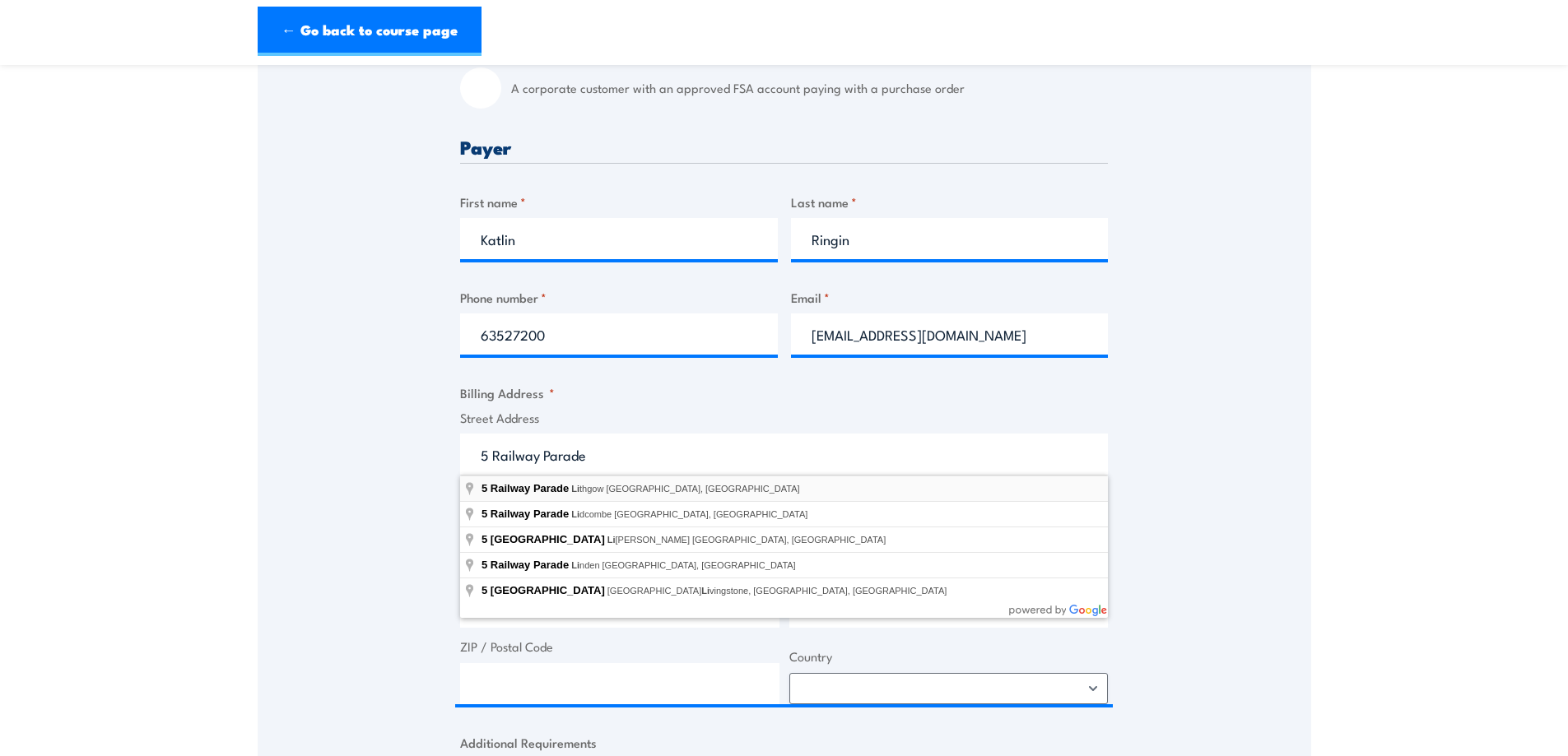
select select "[GEOGRAPHIC_DATA]"
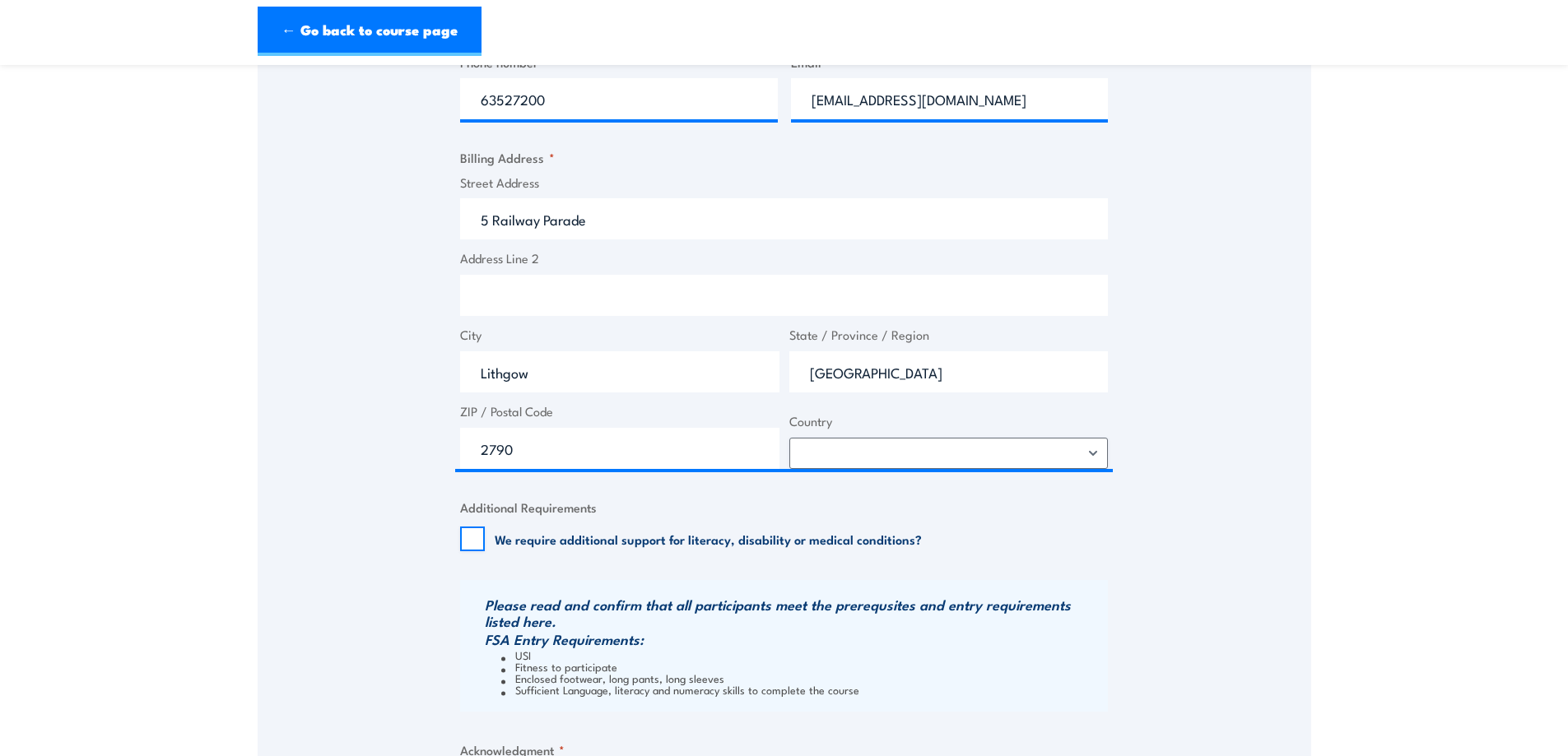
scroll to position [823, 0]
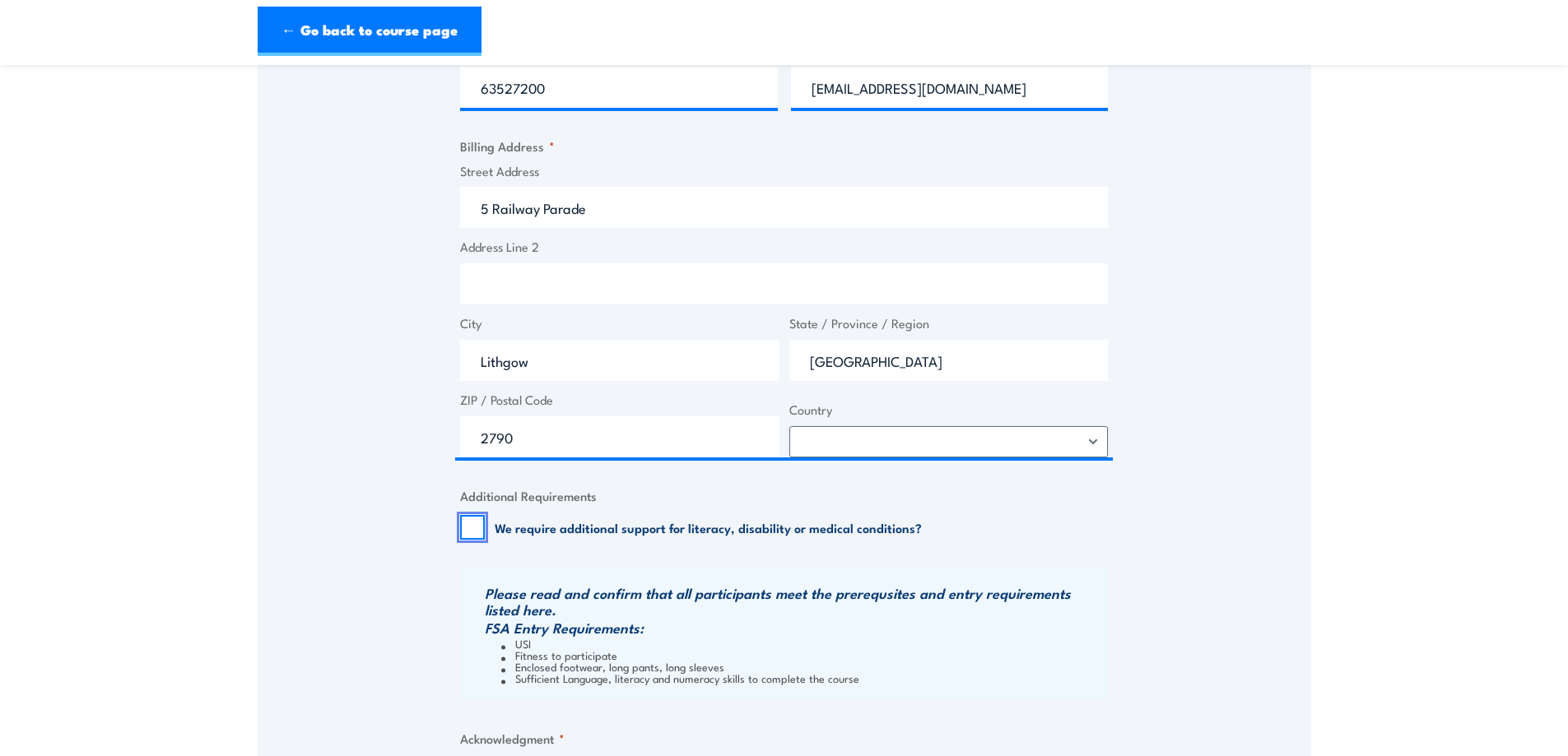
click at [482, 532] on input "We require additional support for literacy, disability or medical conditions?" at bounding box center [472, 527] width 24 height 24
click at [478, 527] on input "We require additional support for literacy, disability or medical conditions?" at bounding box center [472, 527] width 24 height 24
checkbox input "false"
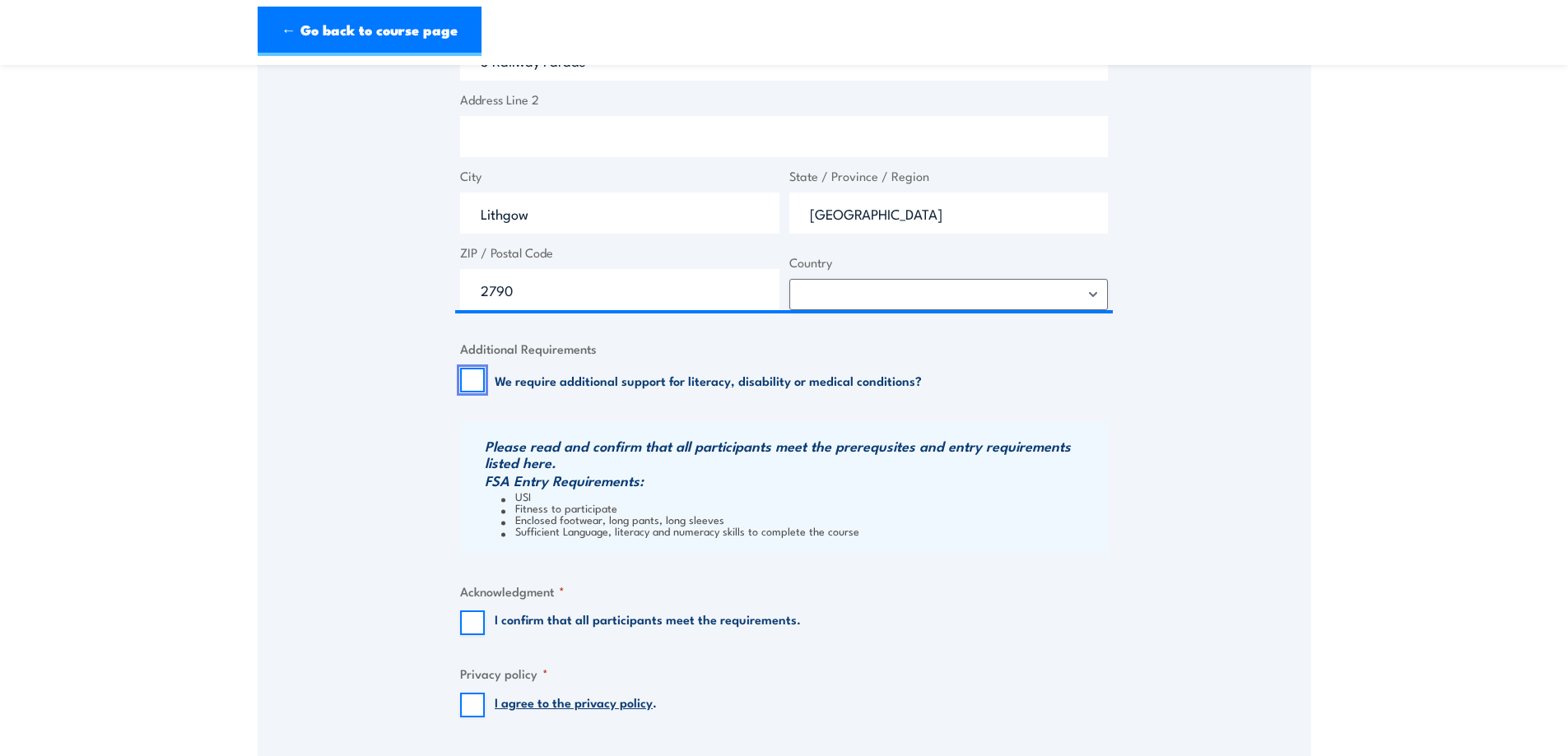
scroll to position [988, 0]
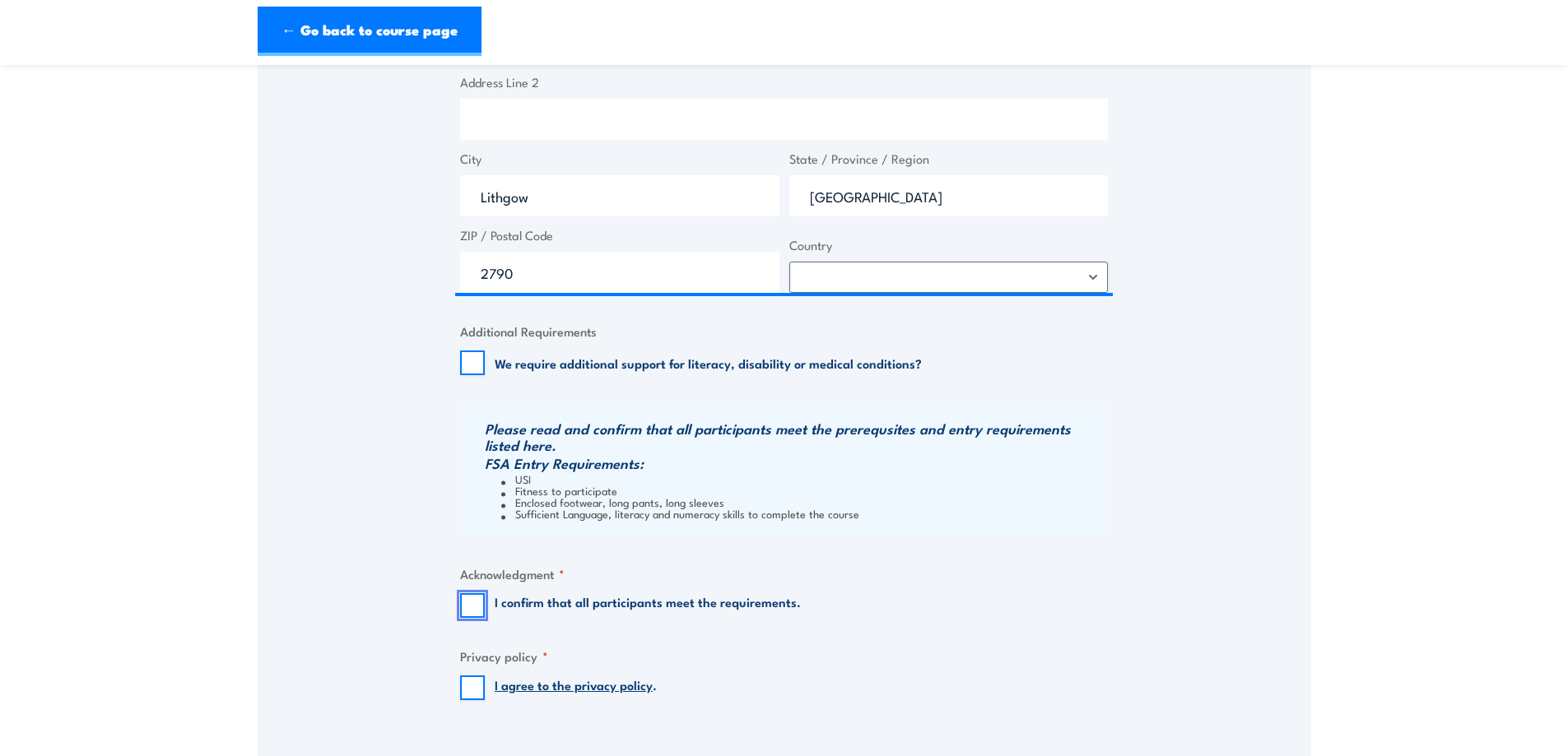
click at [465, 609] on input "I confirm that all participants meet the requirements." at bounding box center [472, 605] width 24 height 24
checkbox input "true"
click at [469, 698] on input "I agree to the privacy policy ." at bounding box center [472, 688] width 24 height 24
checkbox input "true"
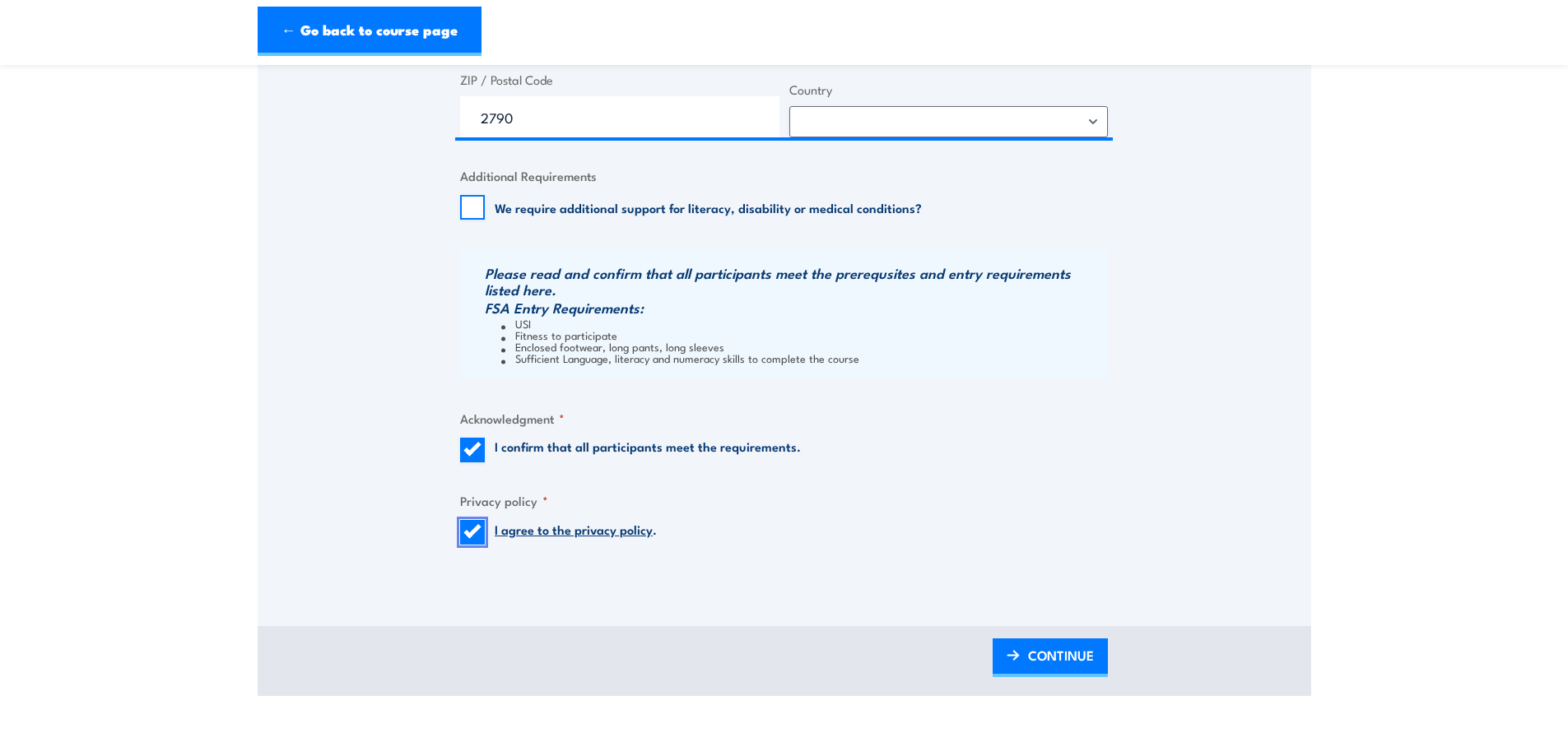
scroll to position [1235, 0]
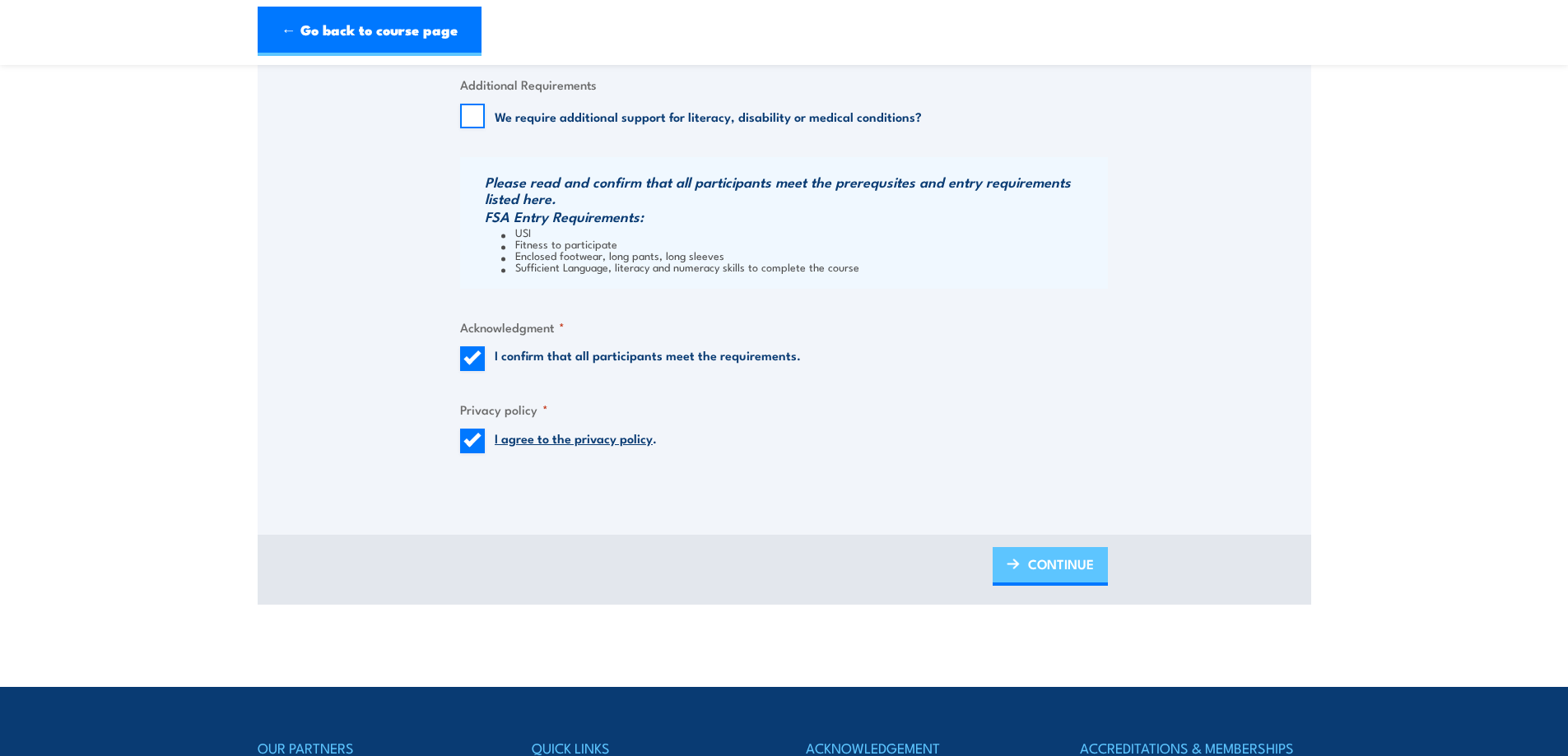
click at [1064, 564] on span "CONTINUE" at bounding box center [1062, 564] width 66 height 44
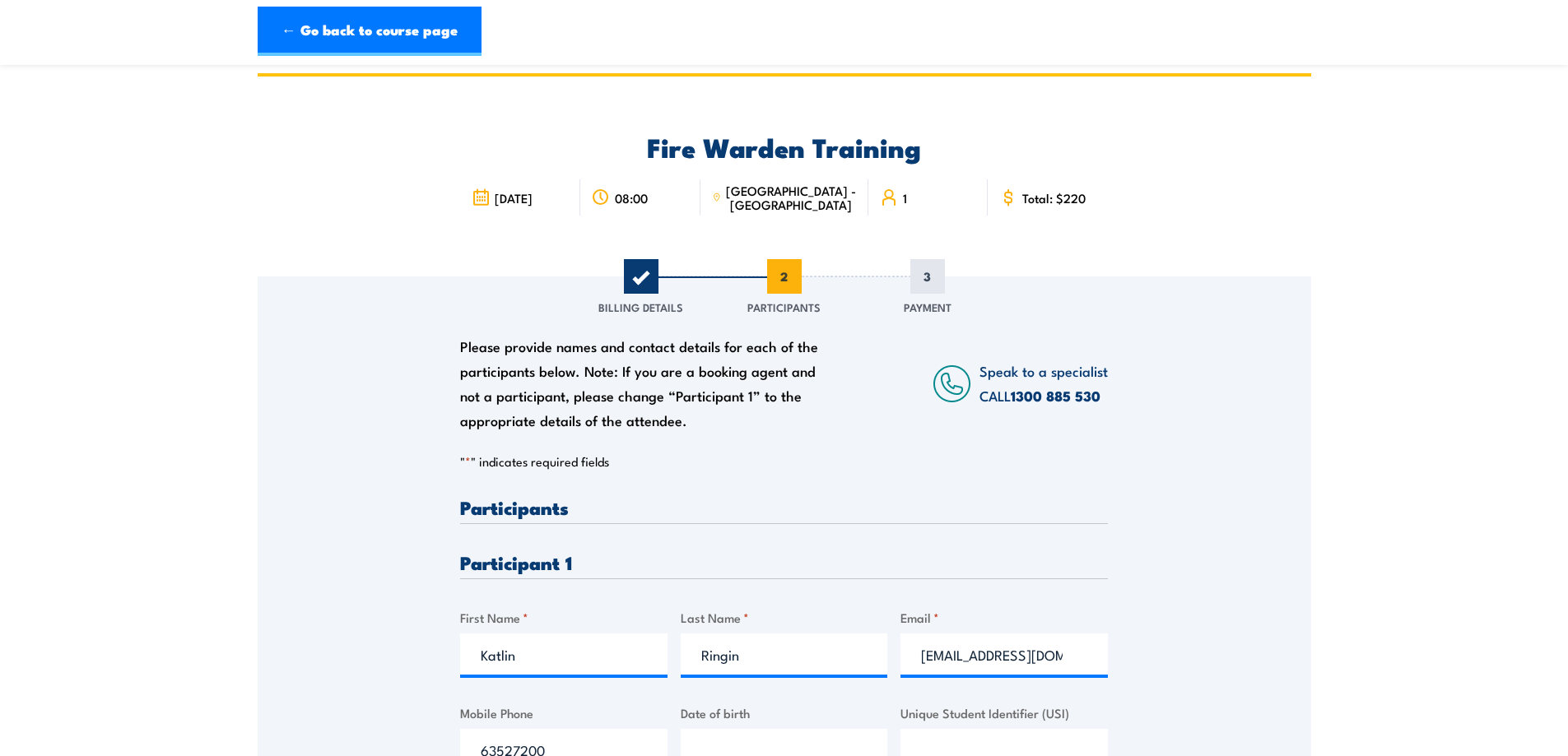
scroll to position [0, 0]
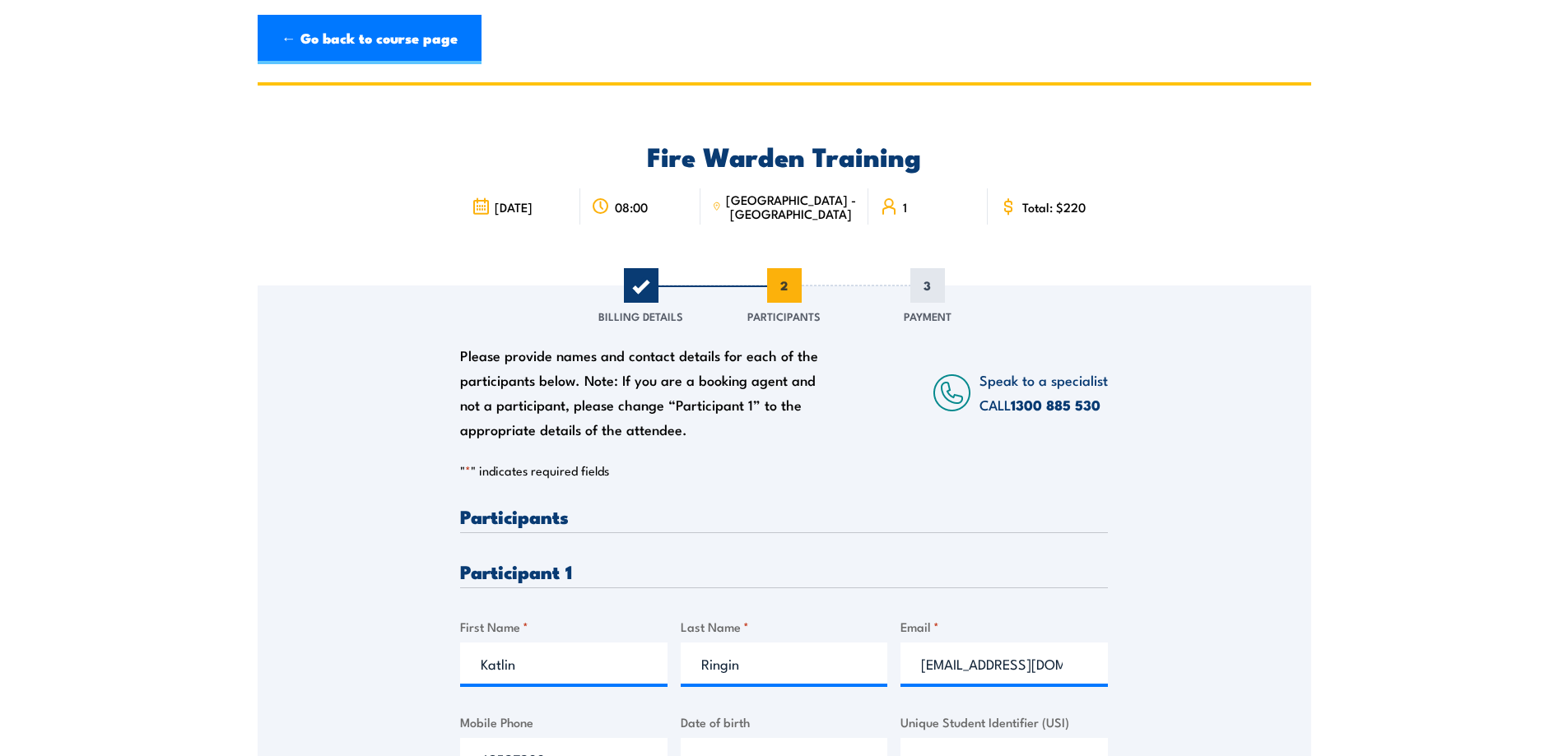
click at [650, 290] on span "1" at bounding box center [641, 285] width 34 height 34
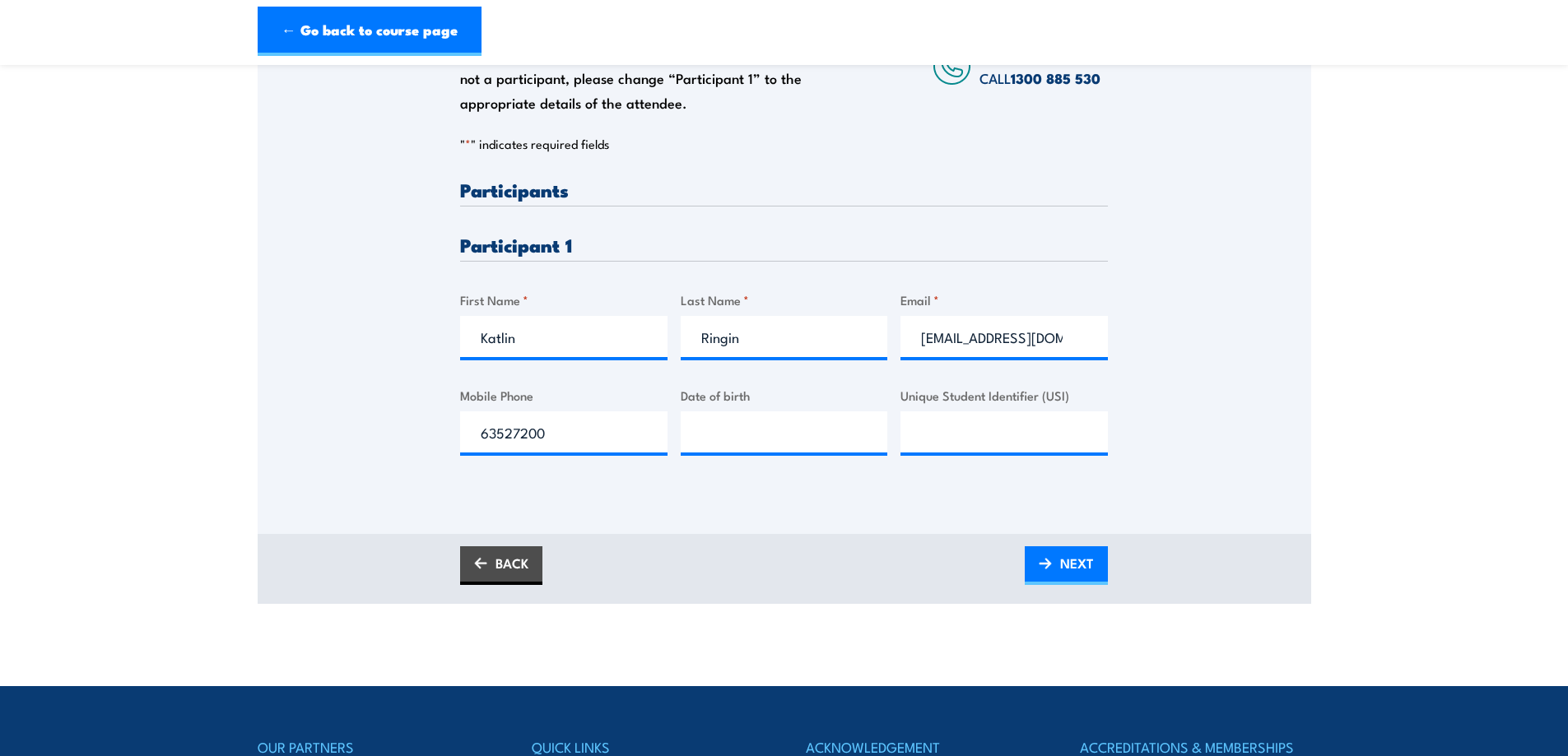
scroll to position [330, 0]
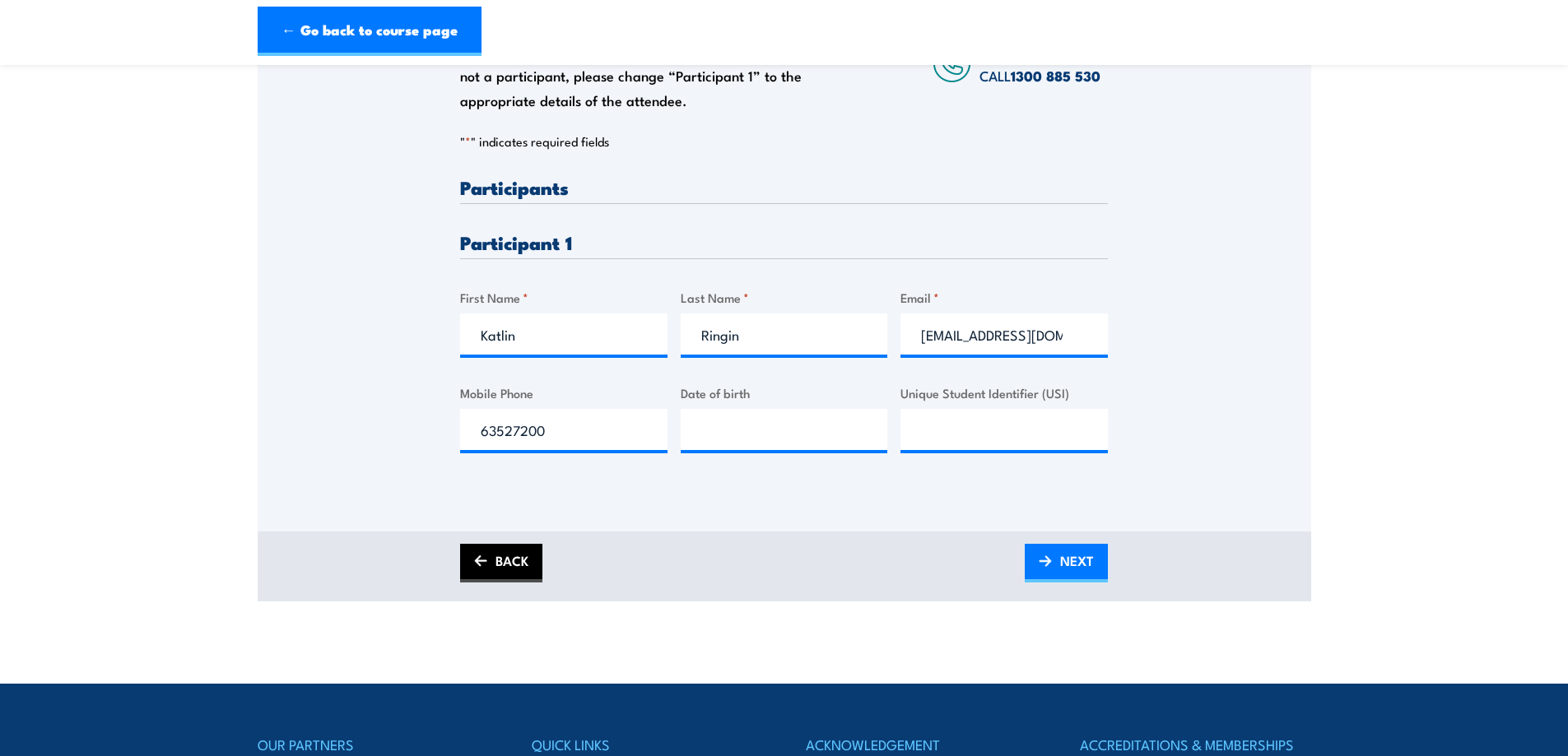
click at [481, 545] on link "BACK" at bounding box center [502, 564] width 82 height 39
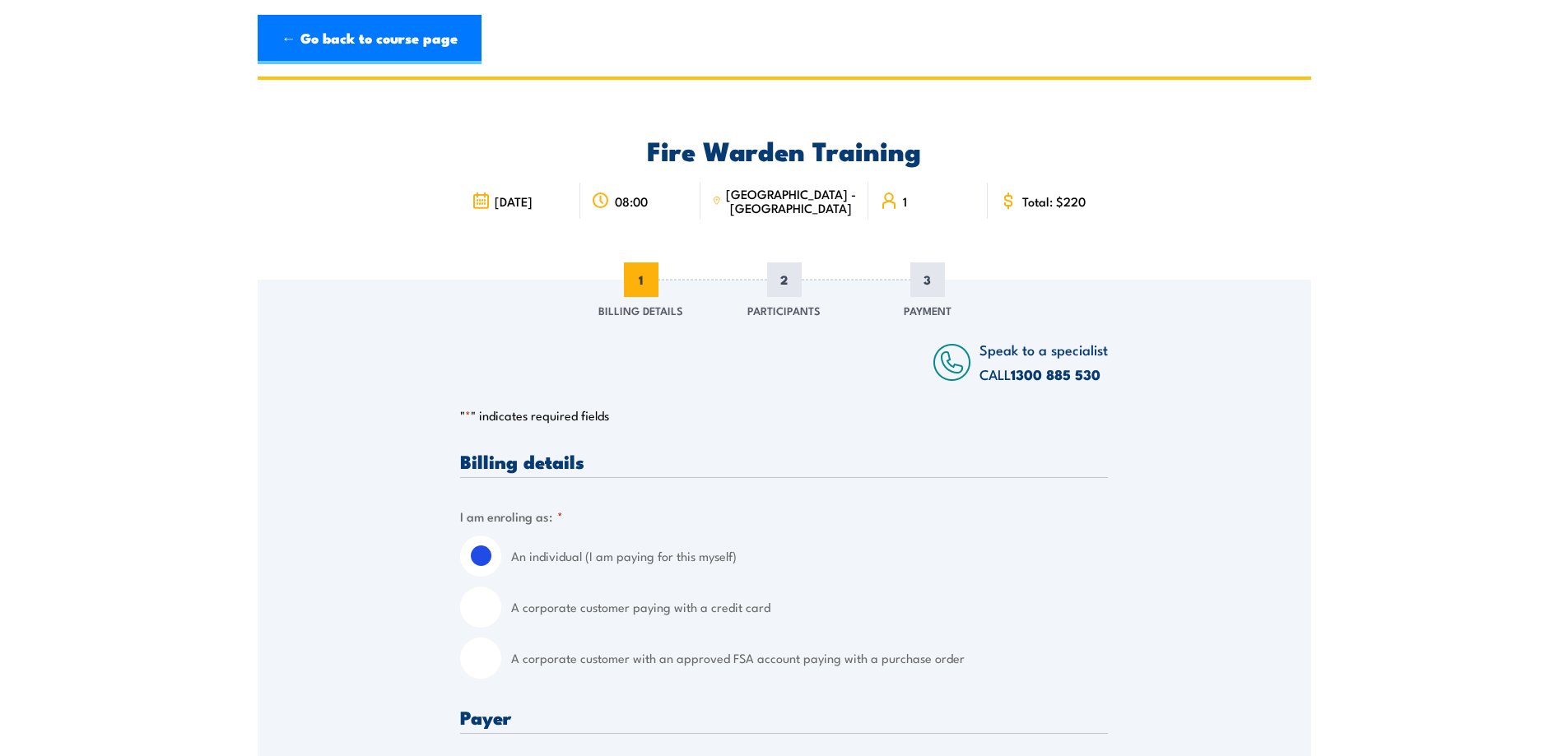
scroll to position [0, 0]
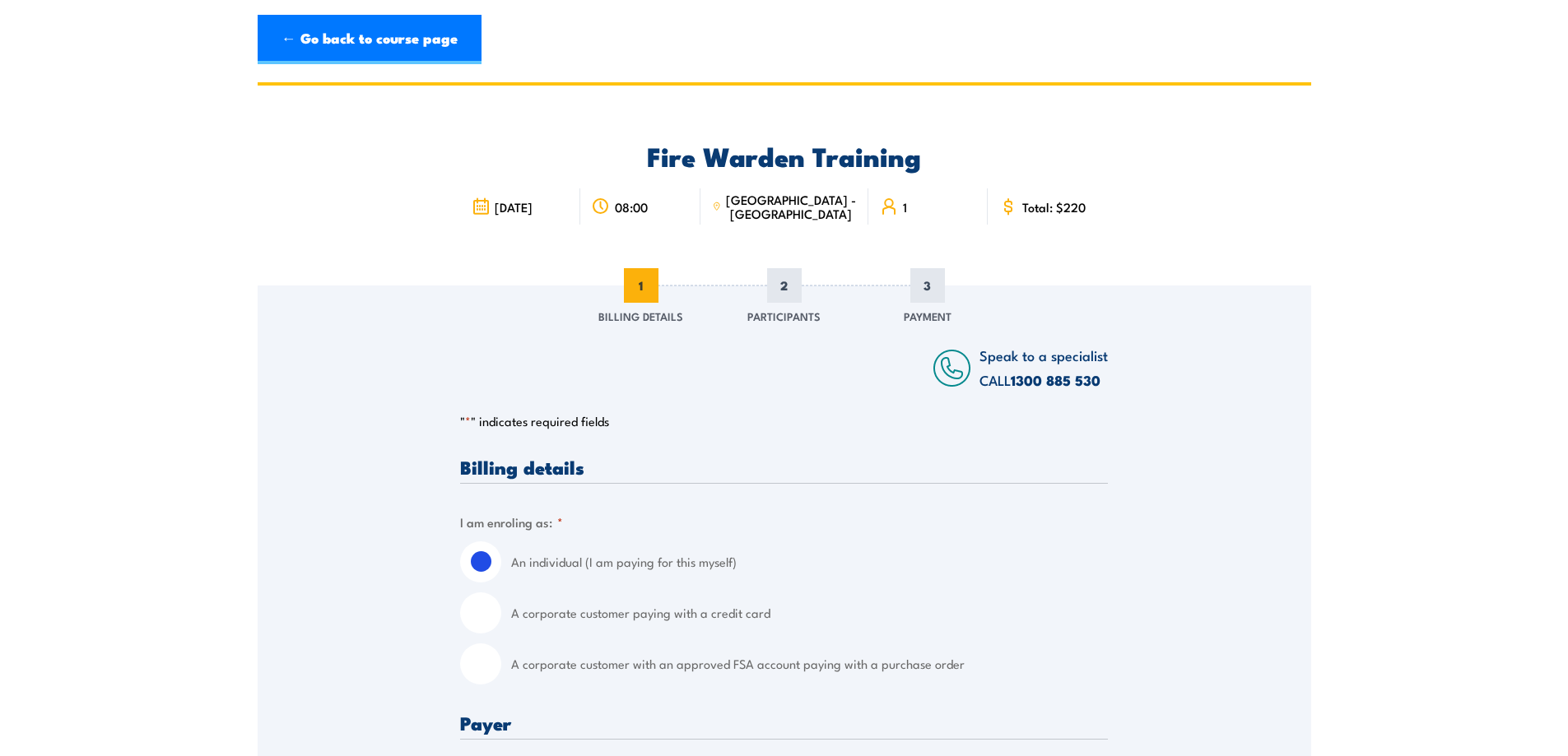
click at [480, 625] on input "A corporate customer paying with a credit card" at bounding box center [481, 614] width 41 height 41
radio input "true"
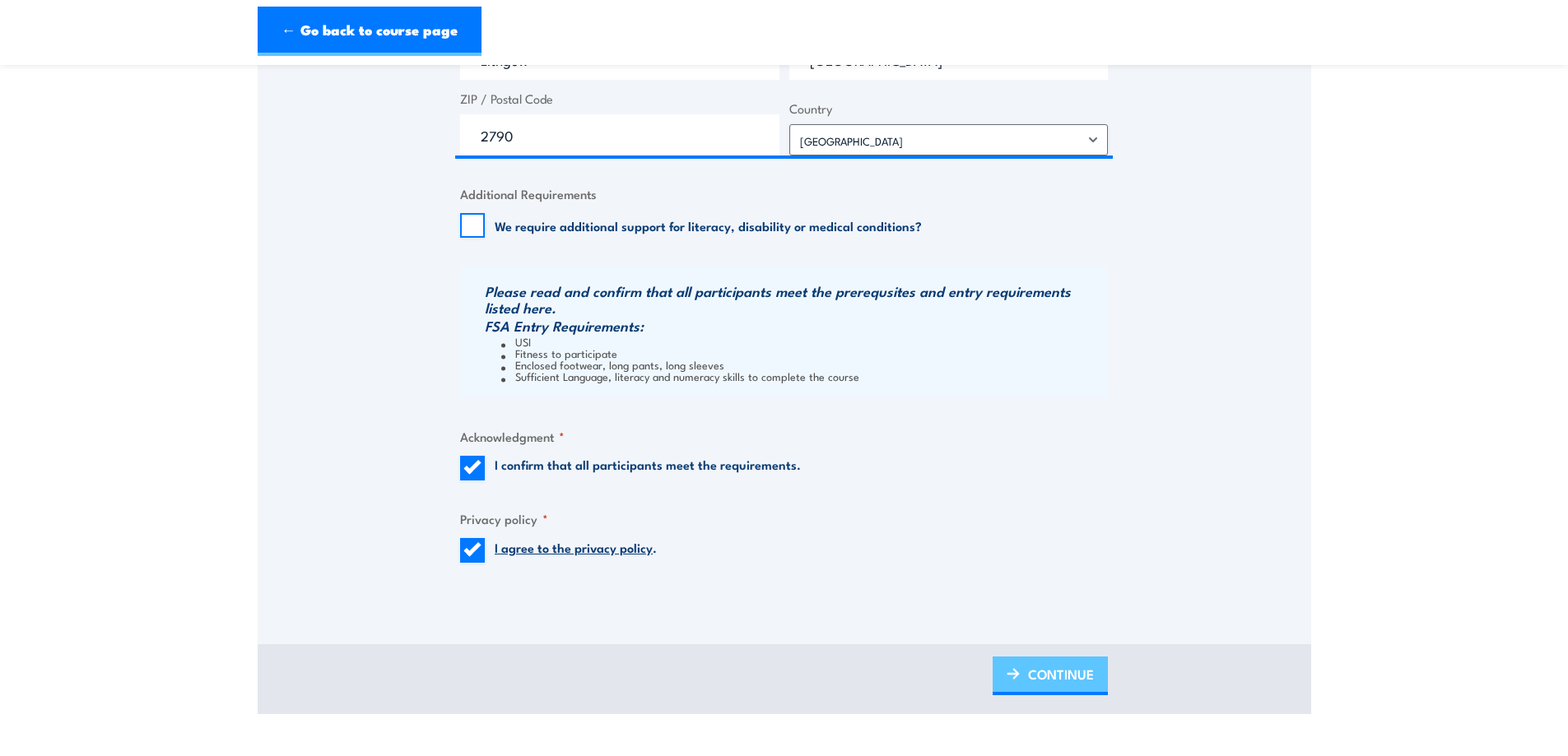
scroll to position [1399, 0]
click at [1052, 674] on span "CONTINUE" at bounding box center [1062, 673] width 66 height 44
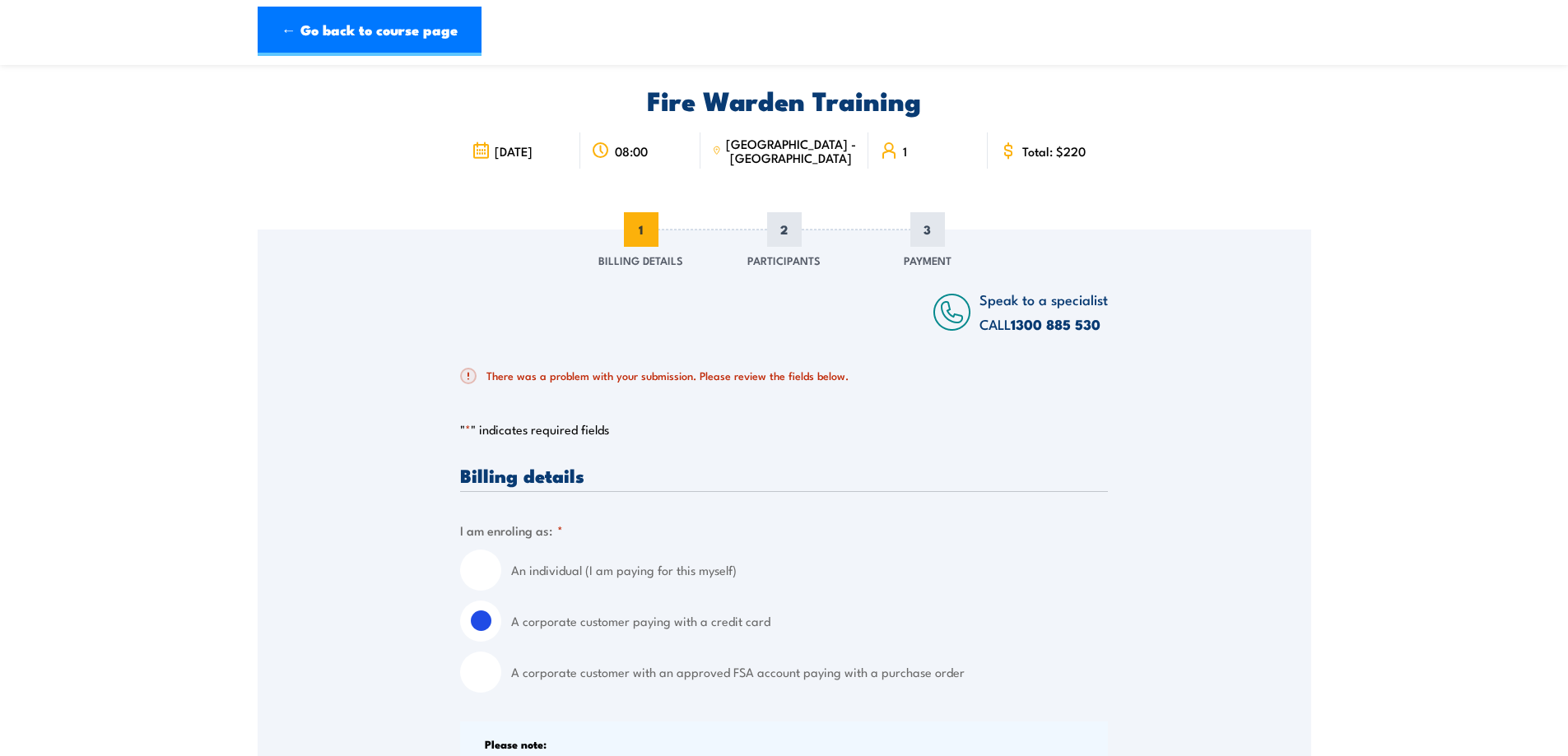
scroll to position [55, 0]
click at [614, 399] on div "There was a problem with your submission. Please review the fields below." at bounding box center [784, 378] width 648 height 50
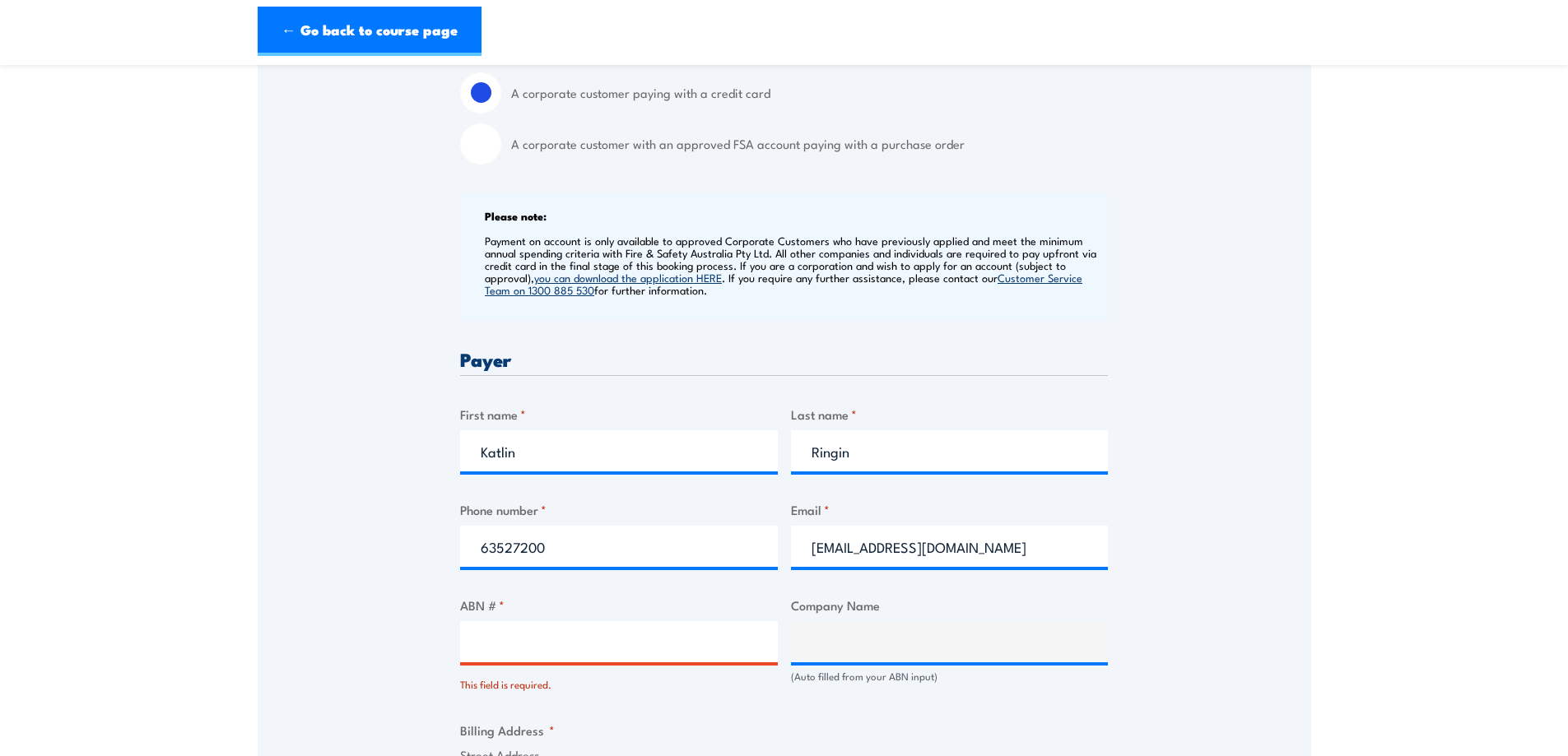
scroll to position [548, 0]
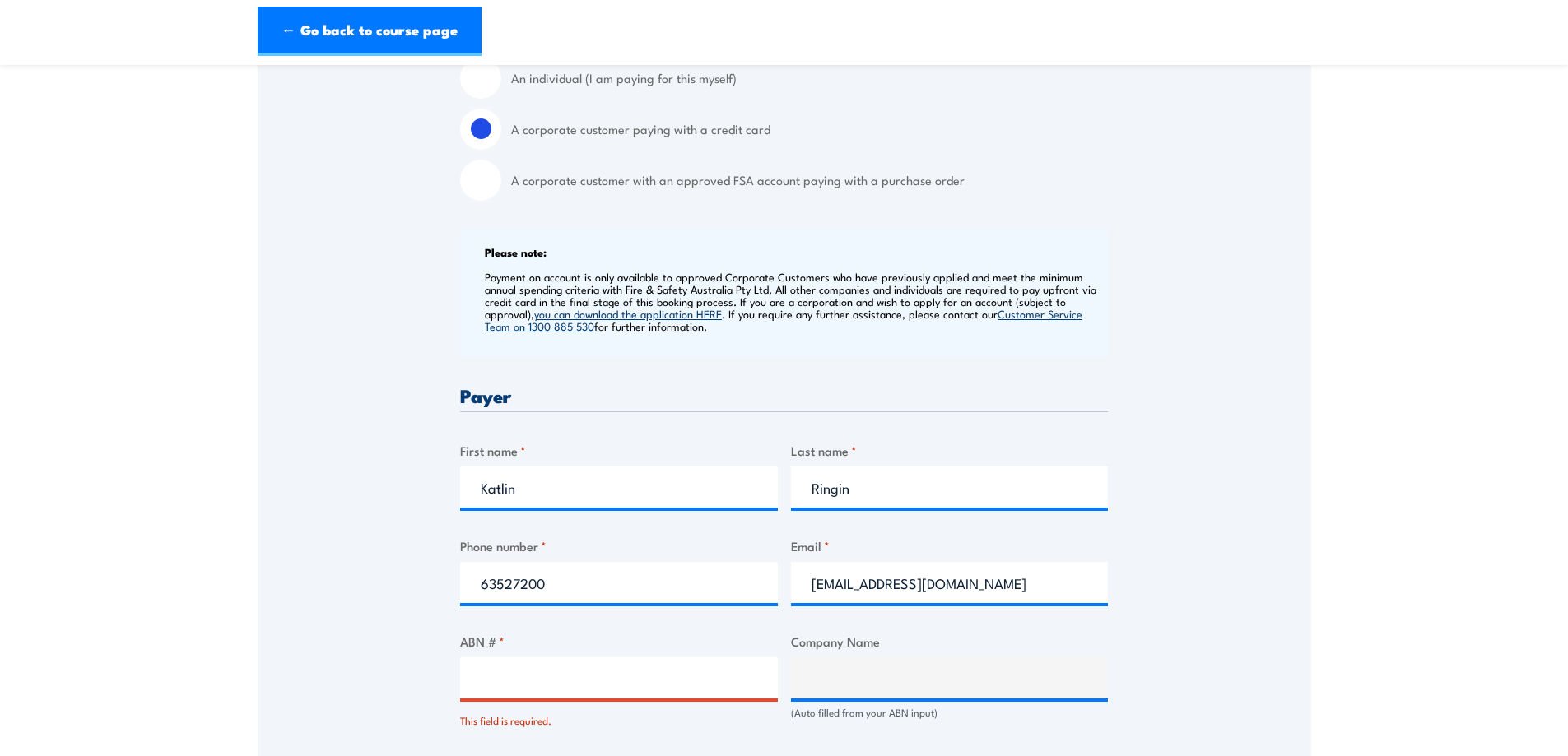
click at [679, 187] on label "A corporate customer with an approved FSA account paying with a purchase order" at bounding box center [810, 180] width 597 height 41
click at [502, 187] on input "A corporate customer with an approved FSA account paying with a purchase order" at bounding box center [481, 180] width 41 height 41
radio input "true"
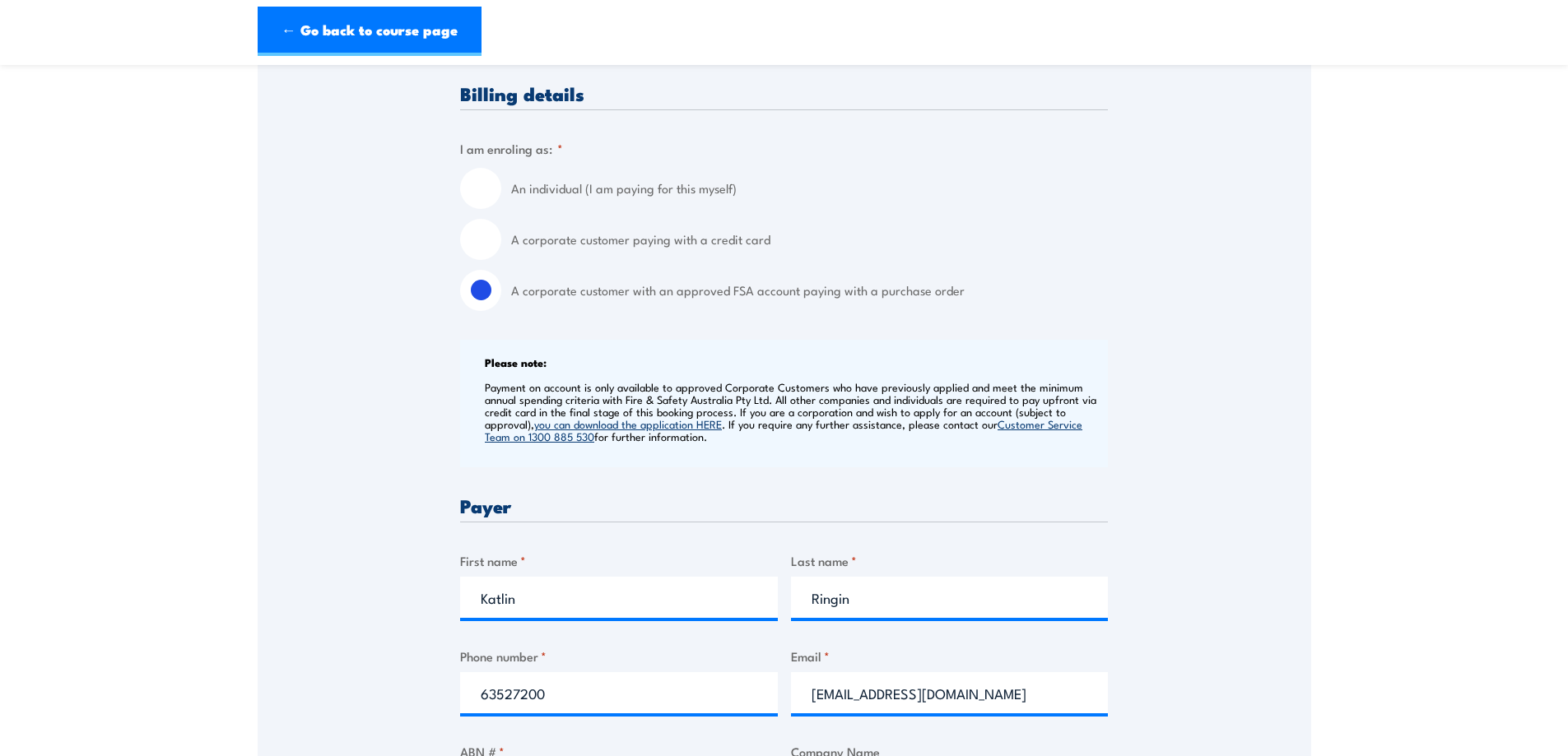
scroll to position [383, 0]
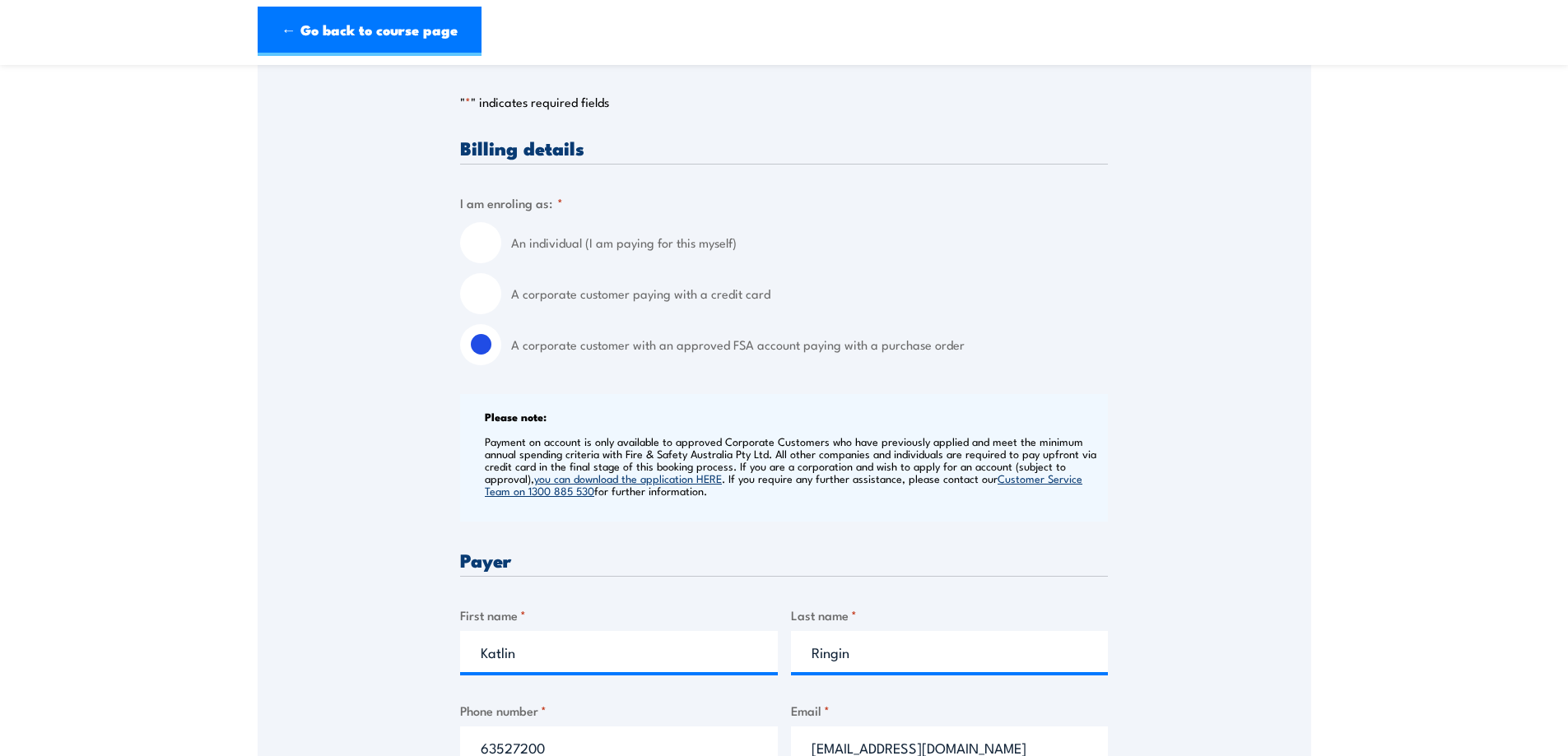
click at [490, 288] on input "A corporate customer paying with a credit card" at bounding box center [481, 294] width 41 height 41
radio input "true"
click at [491, 248] on input "An individual (I am paying for this myself)" at bounding box center [481, 243] width 41 height 41
radio input "true"
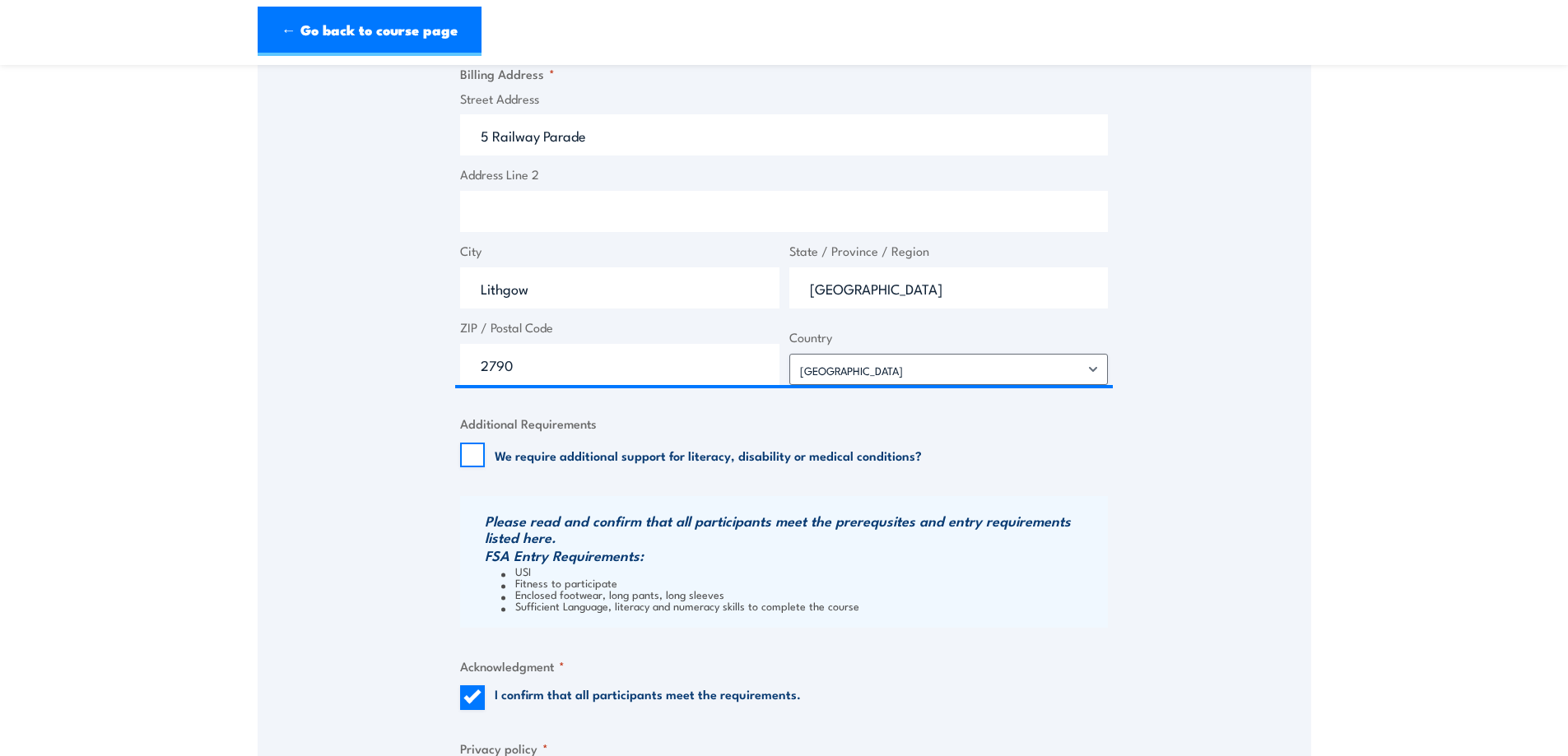
scroll to position [1372, 0]
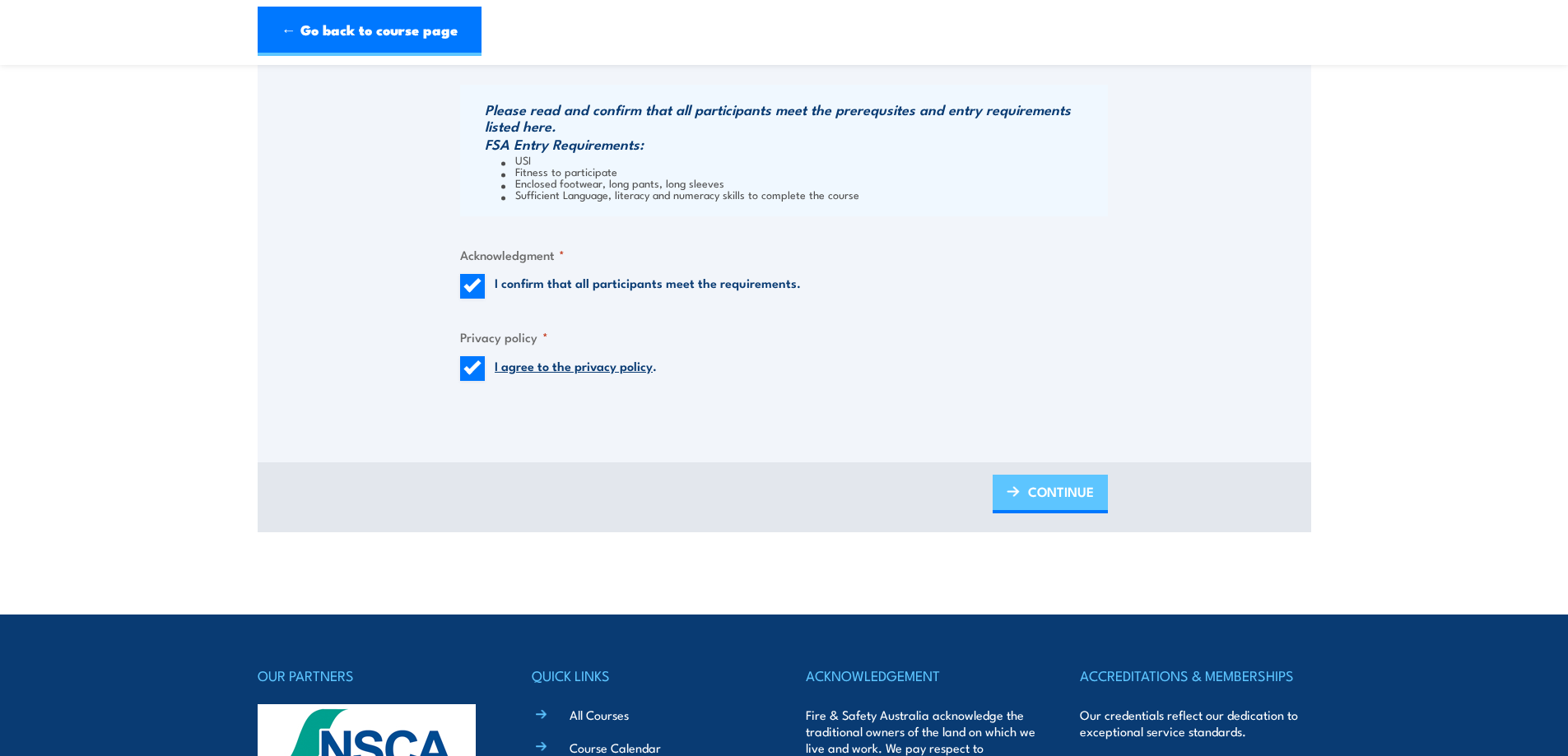
click at [1061, 503] on span "CONTINUE" at bounding box center [1062, 492] width 66 height 44
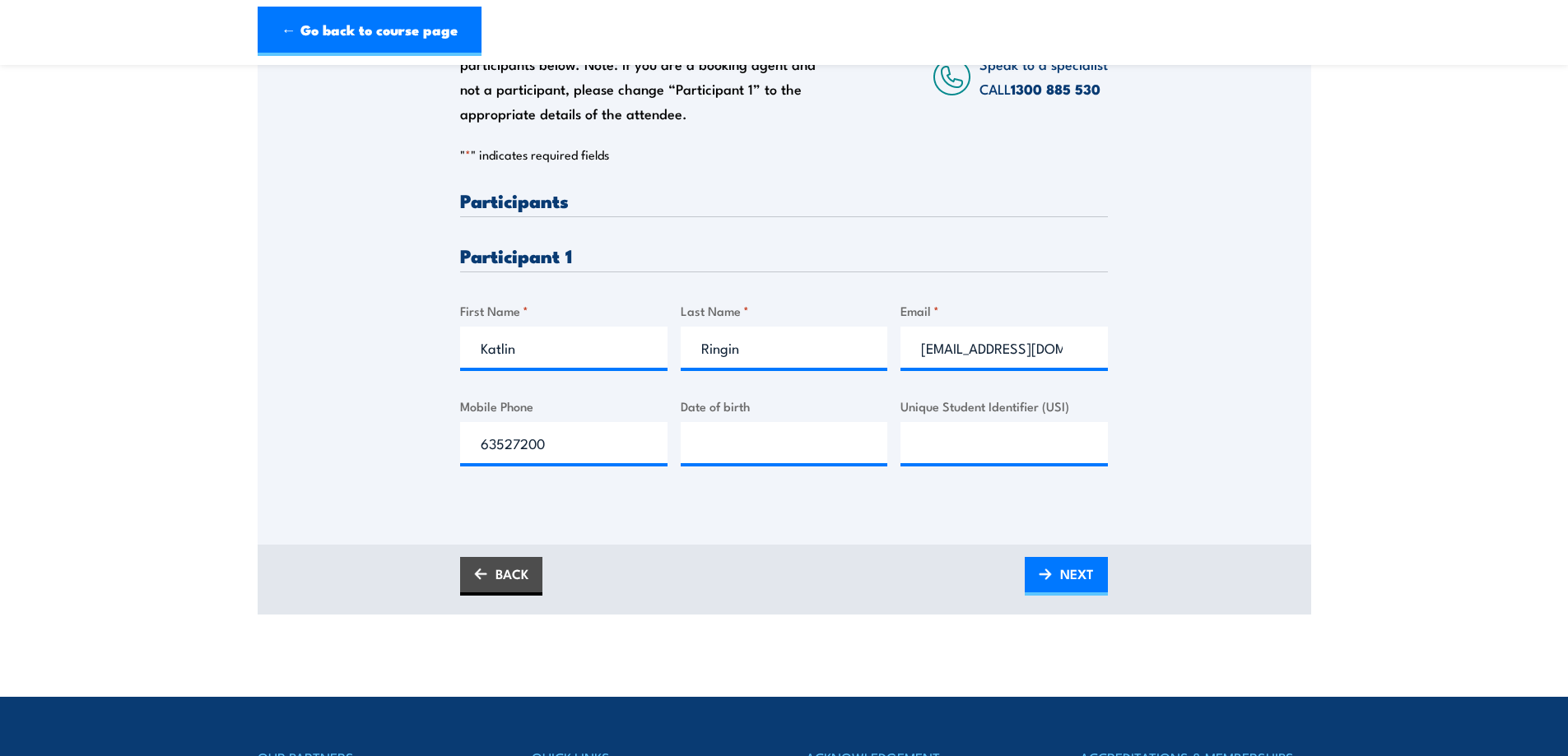
scroll to position [330, 0]
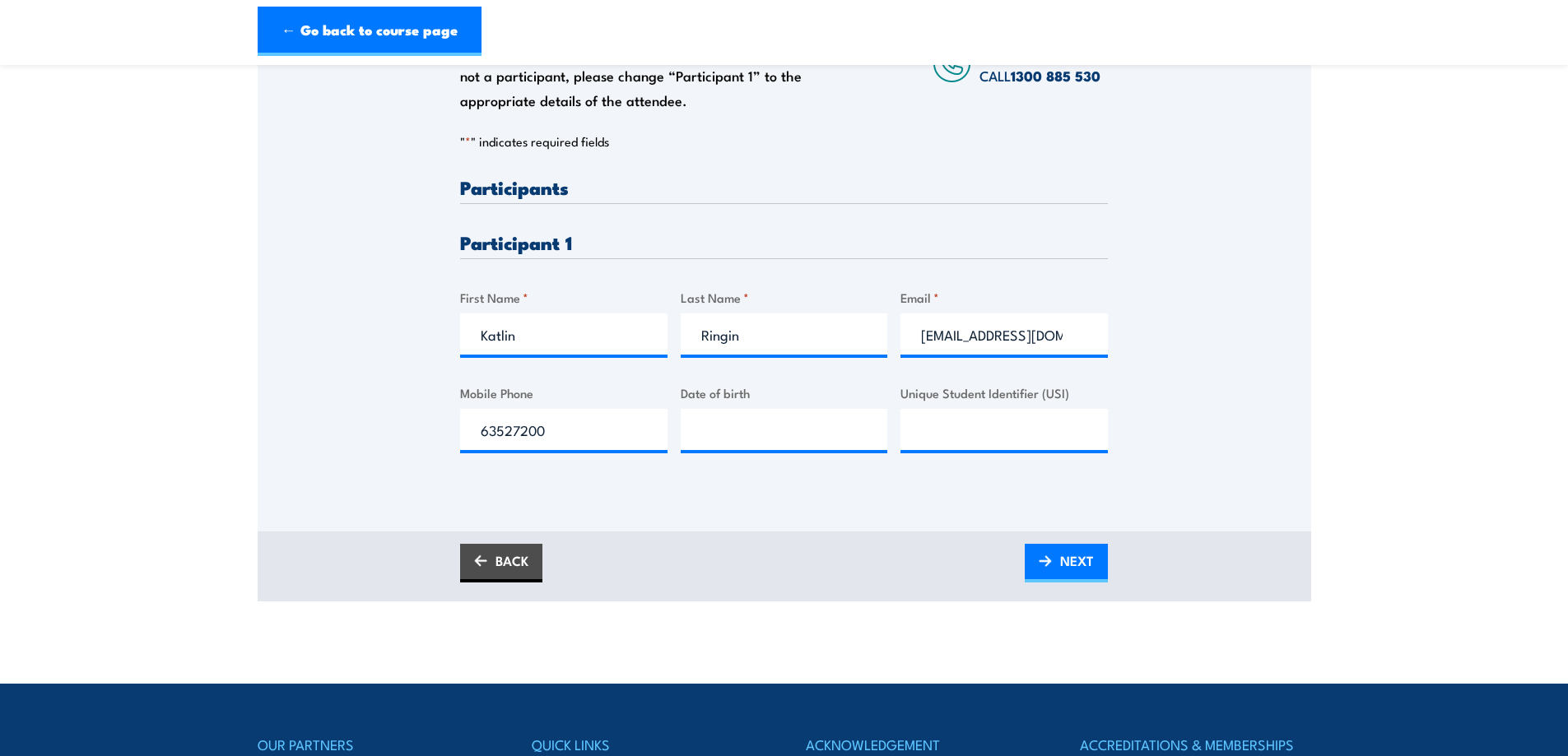
click at [1306, 404] on div "Please provide names and contact details for each of the participants below. No…" at bounding box center [784, 220] width 1054 height 530
